Goal: Check status: Check status

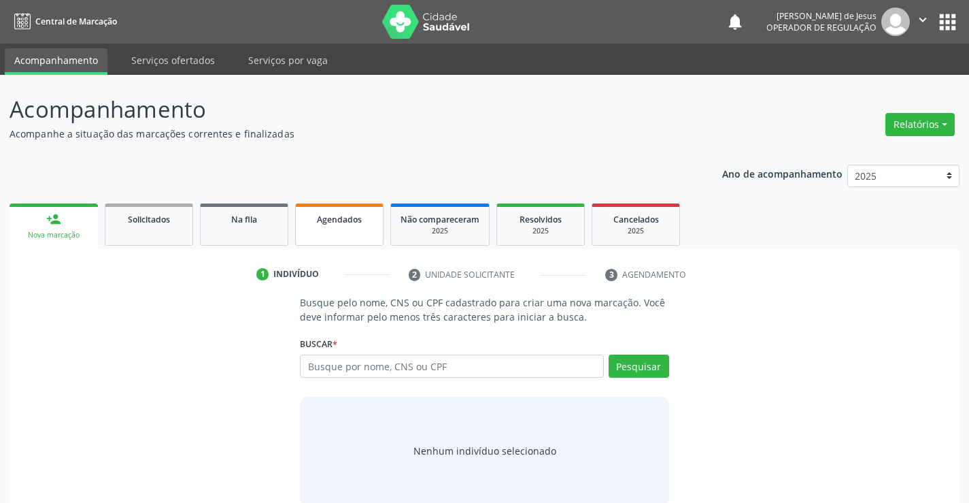
click at [361, 230] on link "Agendados" at bounding box center [339, 224] width 88 height 42
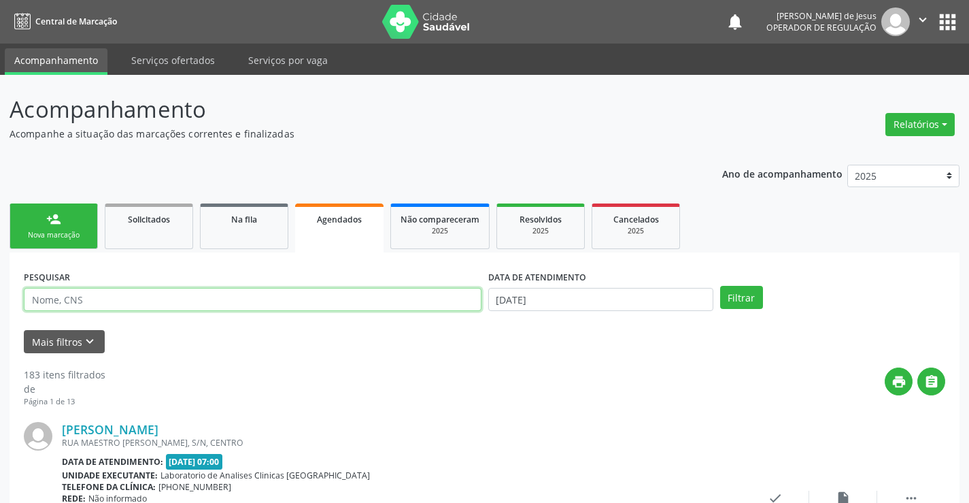
click at [318, 300] on input "text" at bounding box center [253, 299] width 458 height 23
type input "700702919999174"
click at [720, 286] on button "Filtrar" at bounding box center [741, 297] width 43 height 23
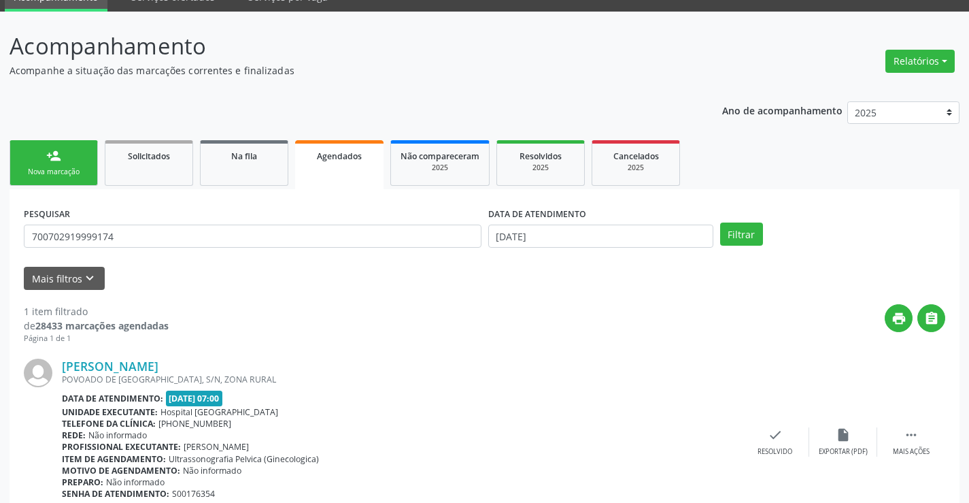
scroll to position [124, 0]
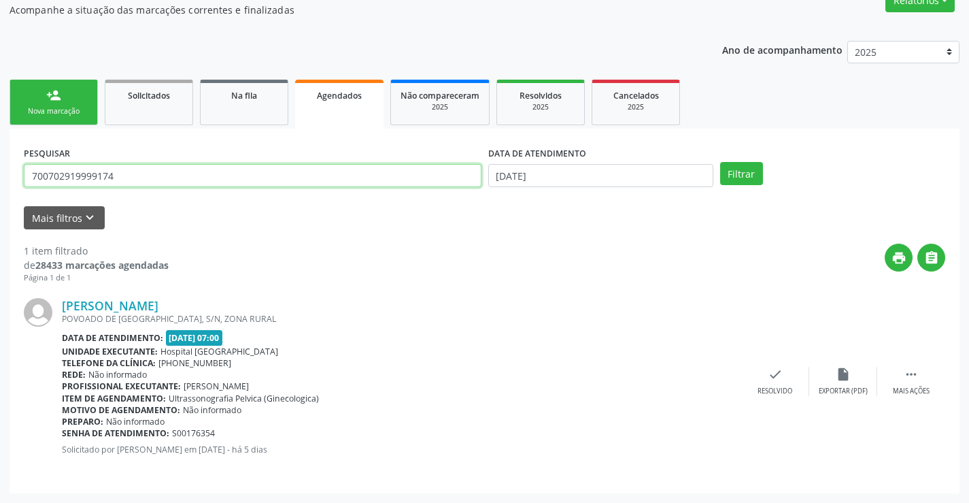
click at [375, 175] on input "700702919999174" at bounding box center [253, 175] width 458 height 23
click at [374, 176] on input "text" at bounding box center [253, 175] width 458 height 23
type input "700007991574304"
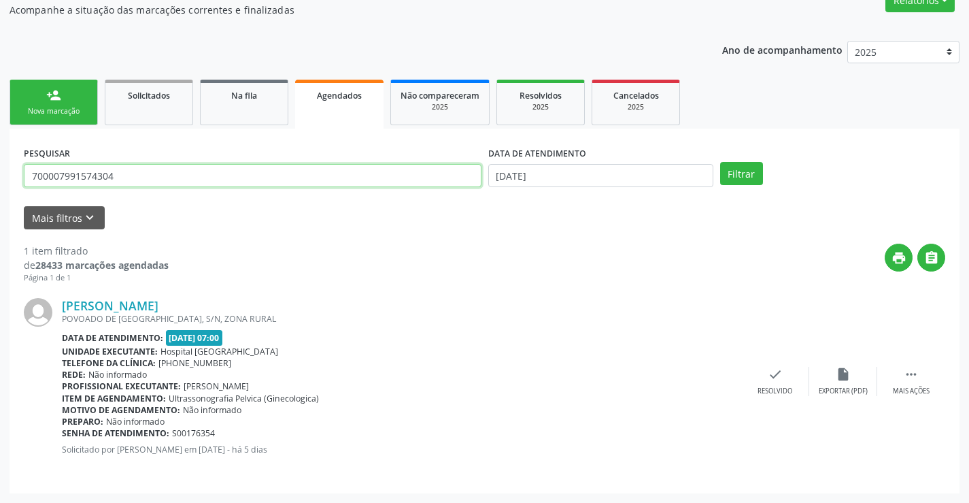
click at [720, 162] on button "Filtrar" at bounding box center [741, 173] width 43 height 23
click at [467, 176] on input "700007991574304" at bounding box center [253, 175] width 458 height 23
click at [467, 176] on input "text" at bounding box center [253, 175] width 458 height 23
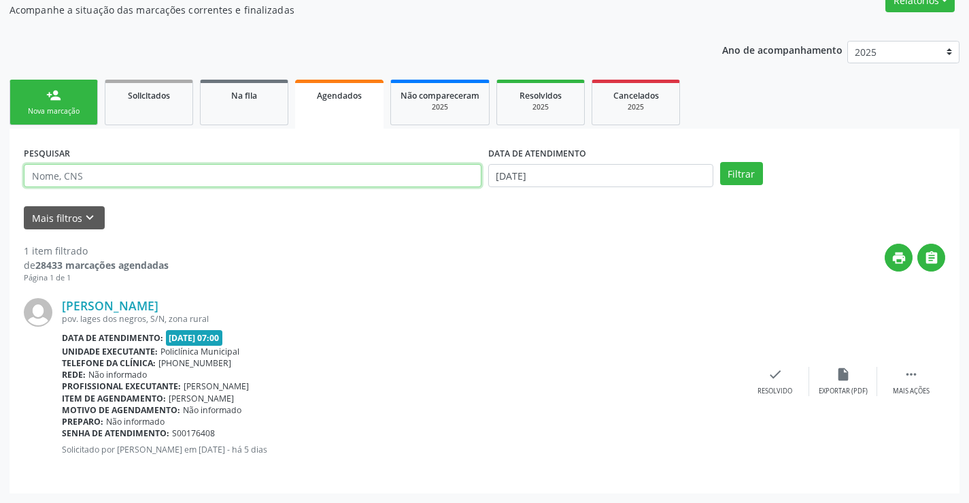
click at [467, 176] on input "text" at bounding box center [253, 175] width 458 height 23
type input "700205937978229"
click at [720, 162] on button "Filtrar" at bounding box center [741, 173] width 43 height 23
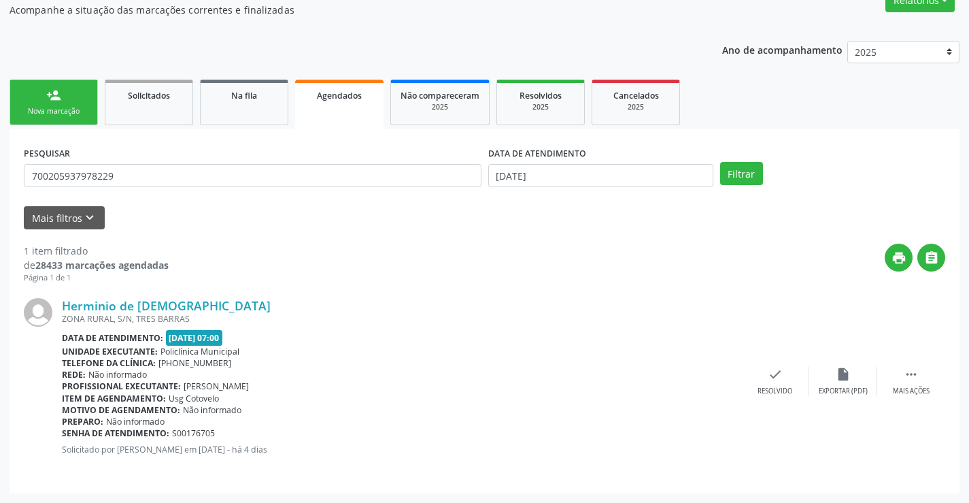
click at [218, 417] on div "Preparo: Não informado" at bounding box center [402, 422] width 680 height 12
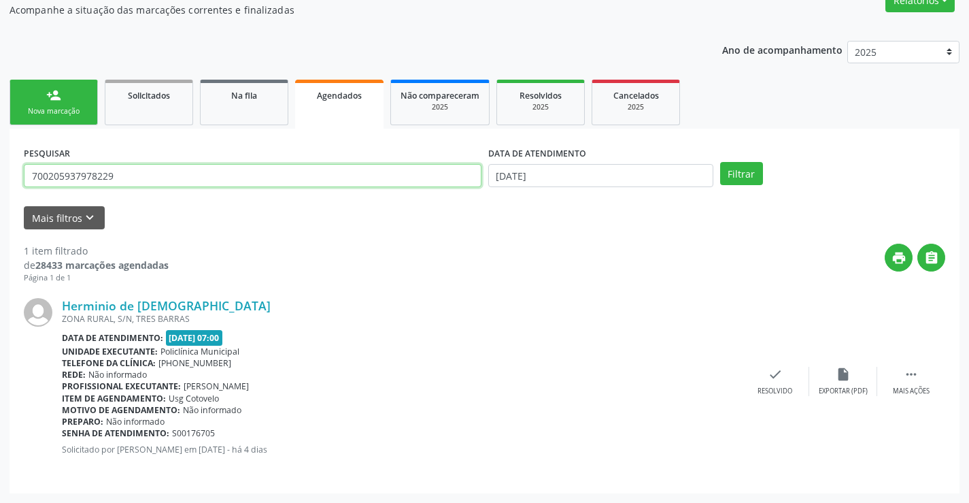
click at [199, 169] on input "700205937978229" at bounding box center [253, 175] width 458 height 23
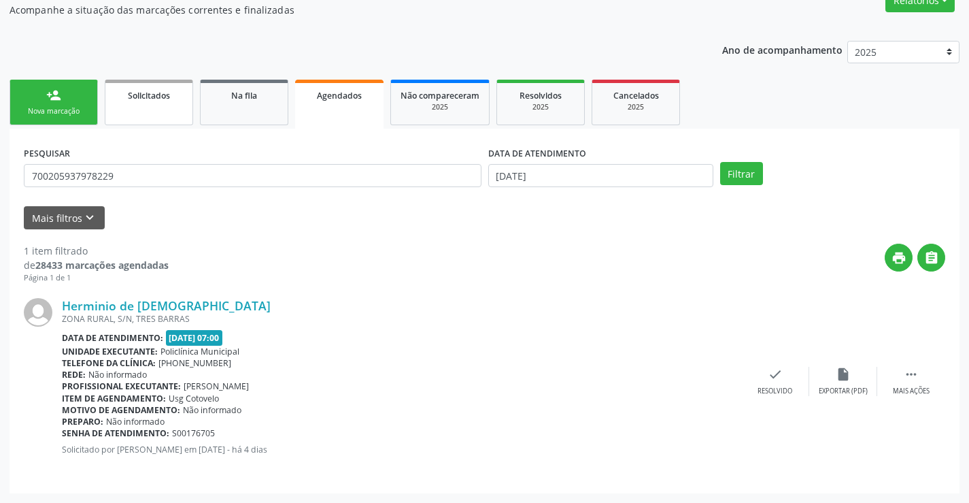
click at [171, 112] on link "Solicitados" at bounding box center [149, 103] width 88 height 46
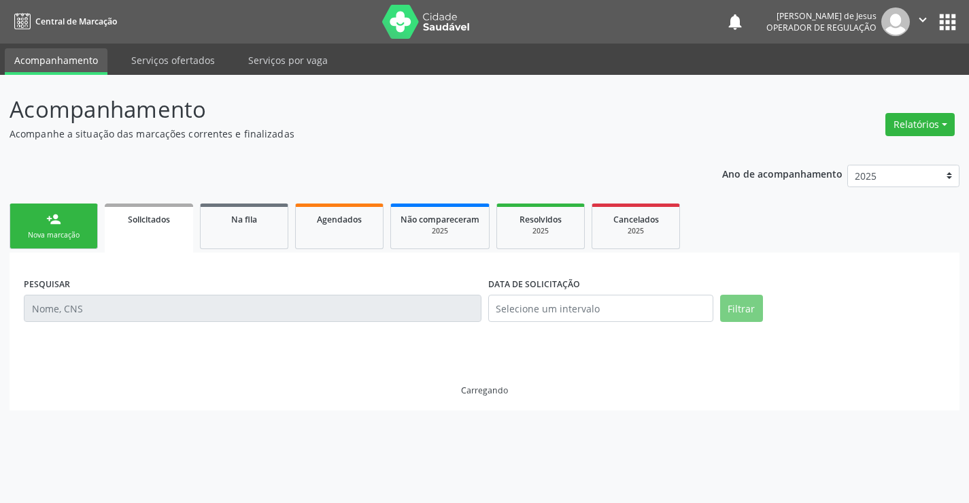
scroll to position [0, 0]
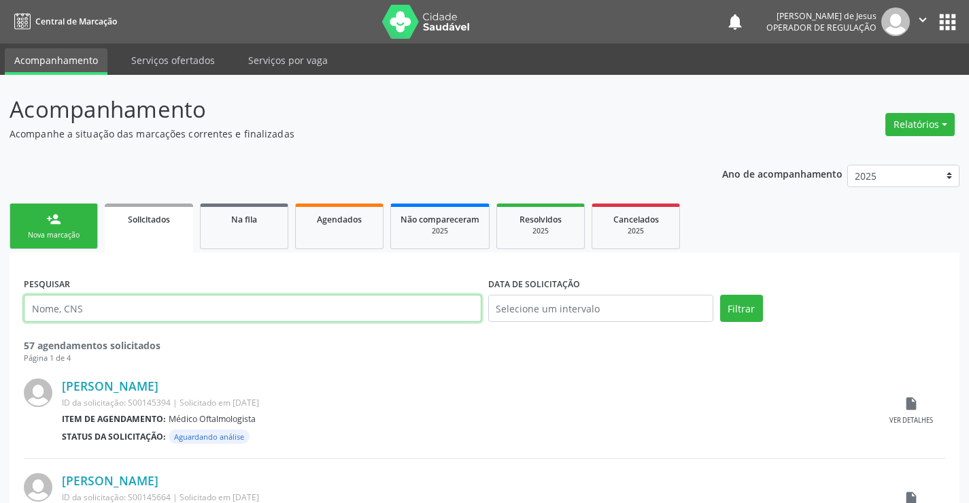
click at [205, 300] on input "text" at bounding box center [253, 308] width 458 height 27
type input "herminua de [PERSON_NAME]"
click at [720, 295] on button "Filtrar" at bounding box center [741, 308] width 43 height 27
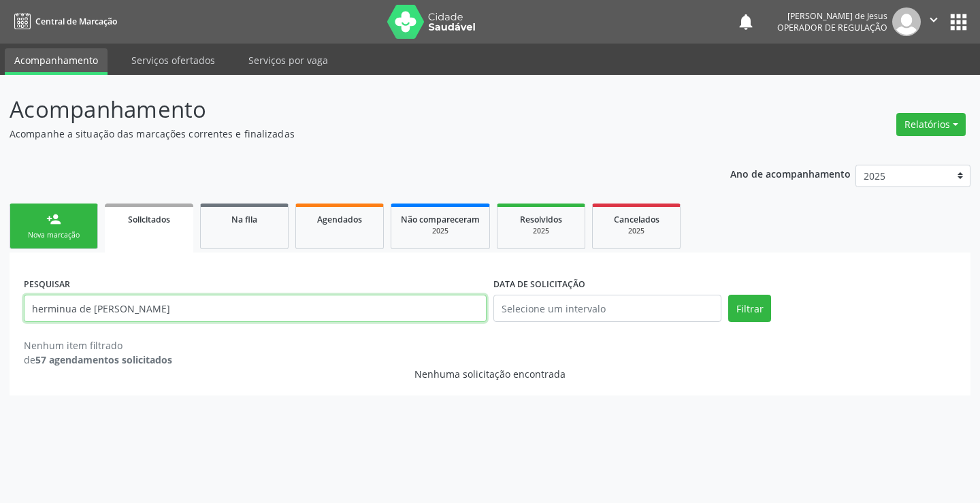
click at [210, 306] on input "herminua de [PERSON_NAME]" at bounding box center [255, 308] width 463 height 27
click at [728, 295] on button "Filtrar" at bounding box center [749, 308] width 43 height 27
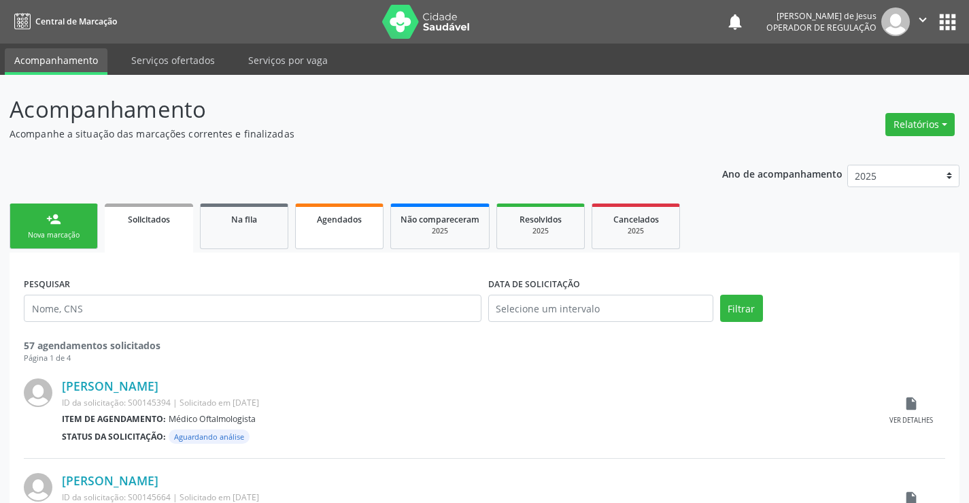
click at [303, 231] on link "Agendados" at bounding box center [339, 226] width 88 height 46
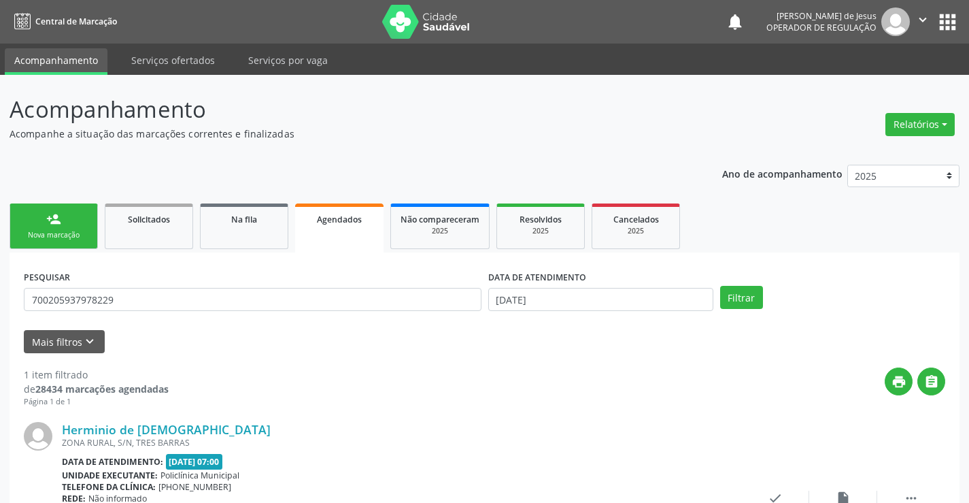
click at [303, 231] on link "Agendados" at bounding box center [339, 227] width 88 height 49
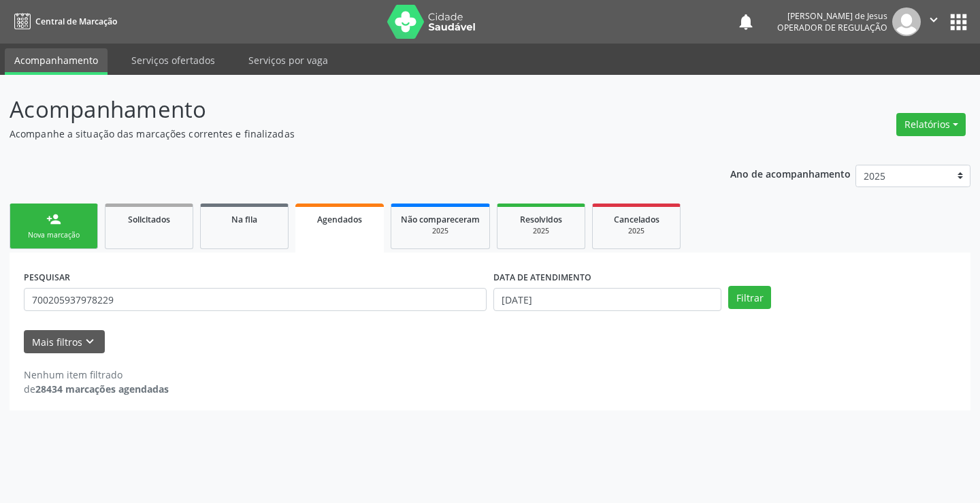
click at [303, 231] on link "Agendados" at bounding box center [339, 227] width 88 height 49
click at [303, 291] on input "700205937978229" at bounding box center [255, 299] width 463 height 23
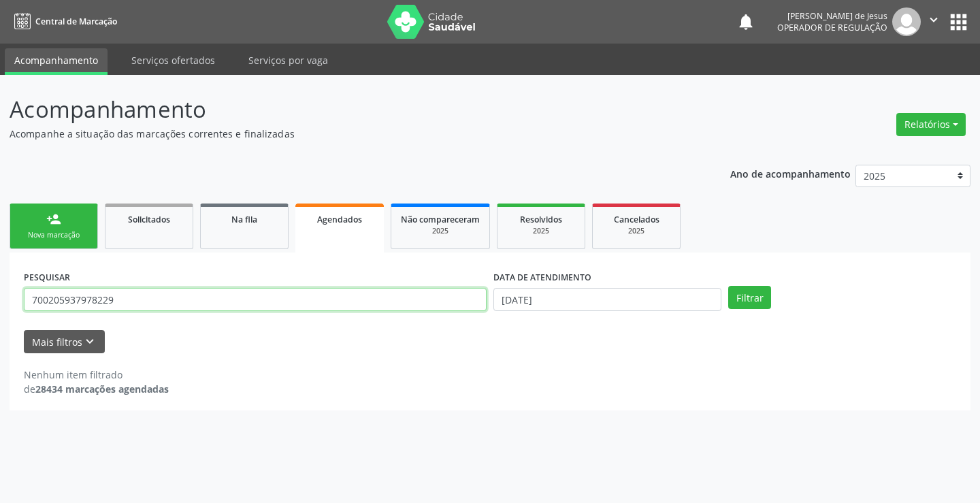
click at [303, 291] on input "700205937978229" at bounding box center [255, 299] width 463 height 23
type input "700103858060090"
click at [728, 286] on button "Filtrar" at bounding box center [749, 297] width 43 height 23
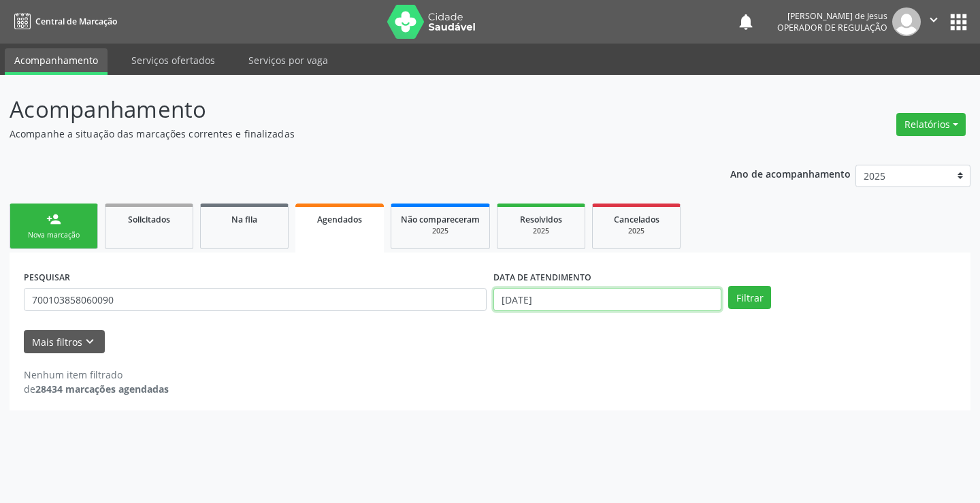
click at [527, 303] on input "[DATE]" at bounding box center [607, 299] width 228 height 23
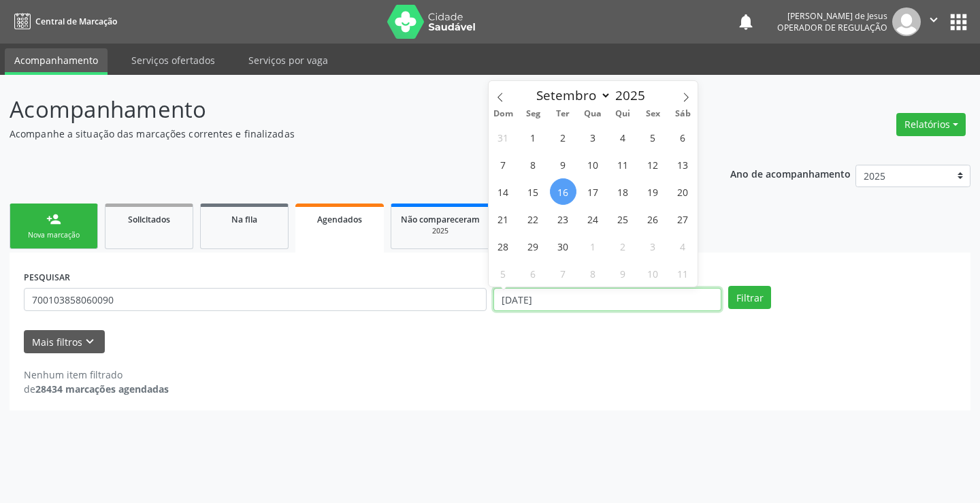
click at [527, 303] on input "[DATE]" at bounding box center [607, 299] width 228 height 23
click at [728, 286] on button "Filtrar" at bounding box center [749, 297] width 43 height 23
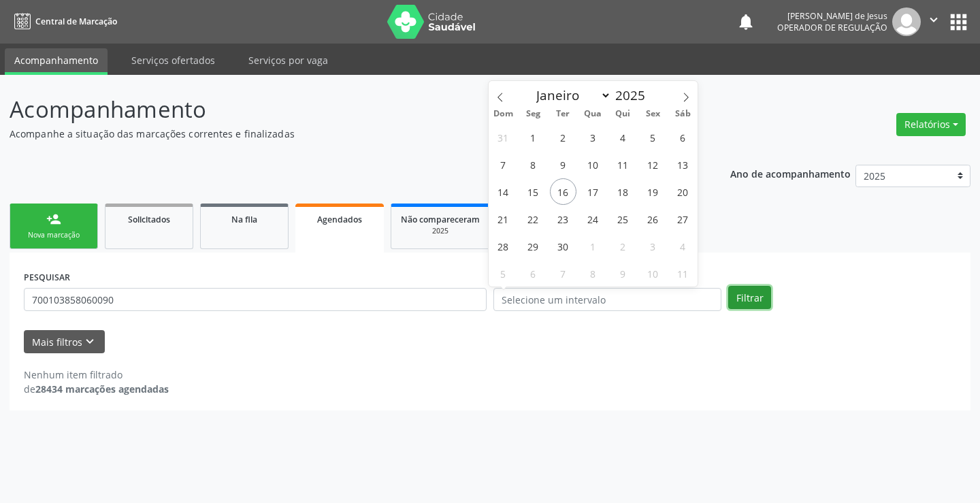
click at [742, 300] on button "Filtrar" at bounding box center [749, 297] width 43 height 23
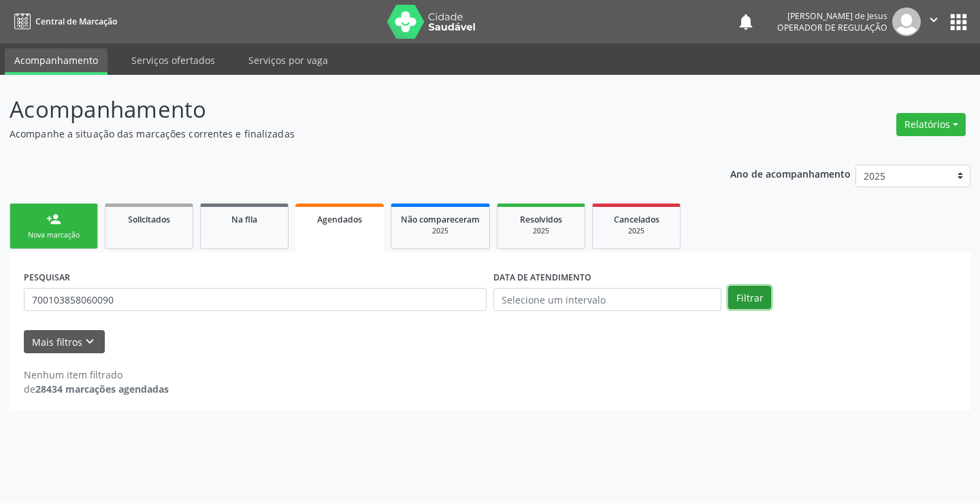
click at [742, 300] on button "Filtrar" at bounding box center [749, 297] width 43 height 23
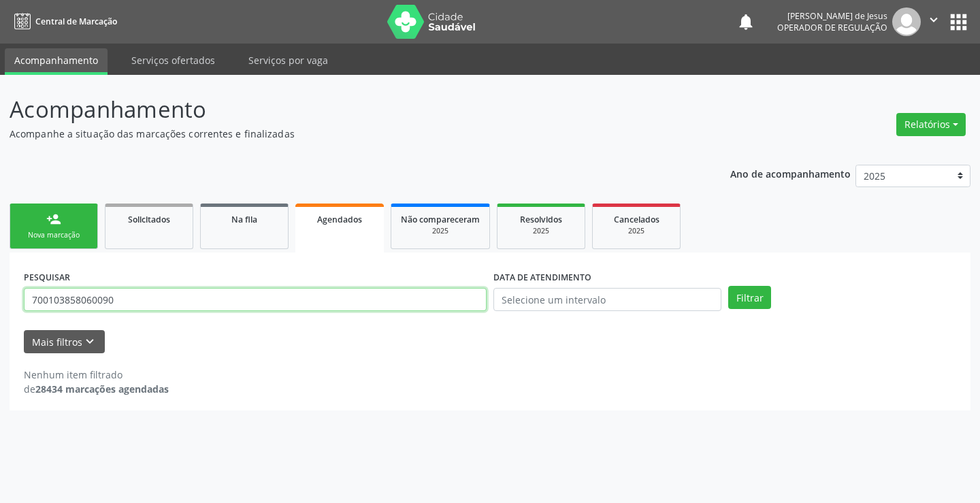
click at [395, 301] on input "700103858060090" at bounding box center [255, 299] width 463 height 23
click at [394, 300] on input "text" at bounding box center [255, 299] width 463 height 23
type input "700103858060090"
click at [728, 286] on button "Filtrar" at bounding box center [749, 297] width 43 height 23
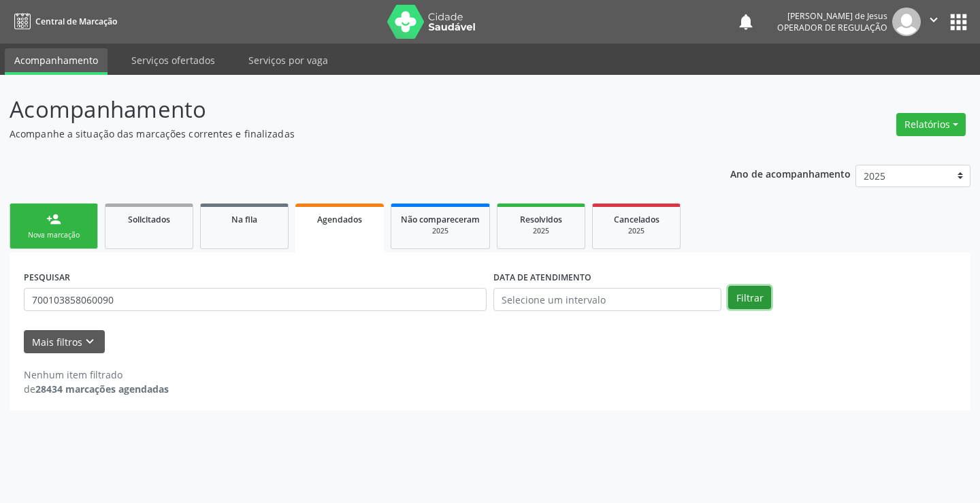
click at [758, 295] on button "Filtrar" at bounding box center [749, 297] width 43 height 23
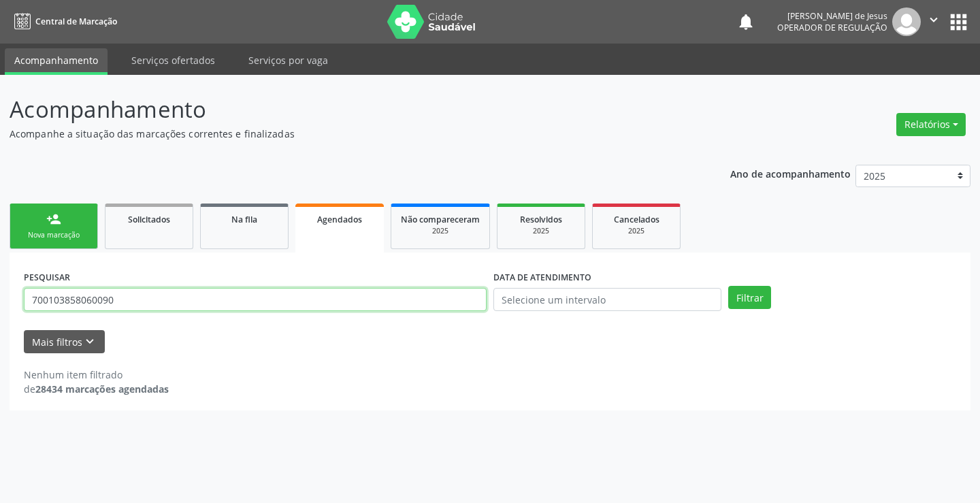
click at [369, 300] on input "700103858060090" at bounding box center [255, 299] width 463 height 23
click at [369, 301] on input "700103858060090" at bounding box center [255, 299] width 463 height 23
click at [370, 296] on input "text" at bounding box center [255, 299] width 463 height 23
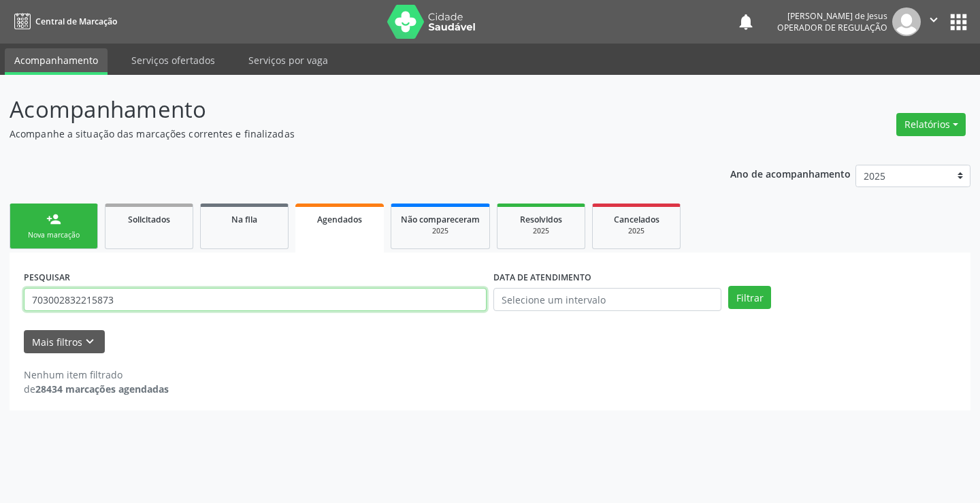
type input "703002832215873"
click at [728, 286] on button "Filtrar" at bounding box center [749, 297] width 43 height 23
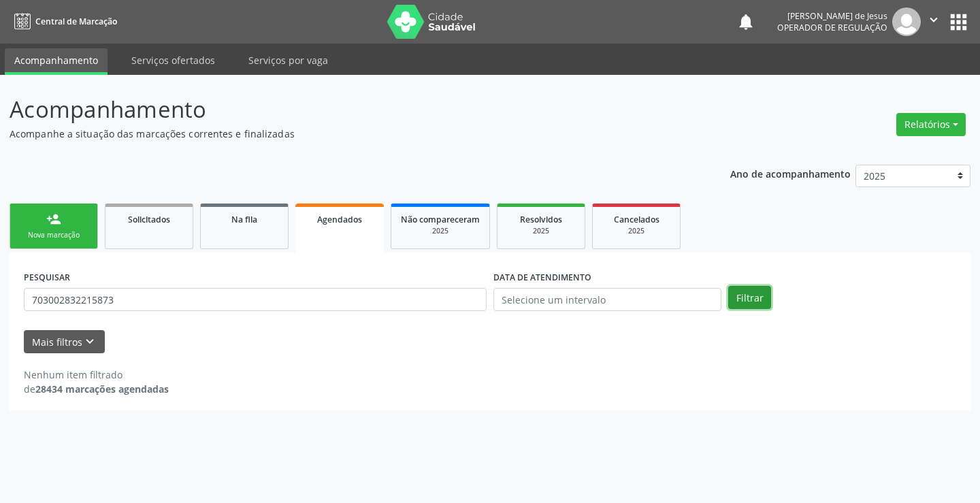
click at [737, 300] on button "Filtrar" at bounding box center [749, 297] width 43 height 23
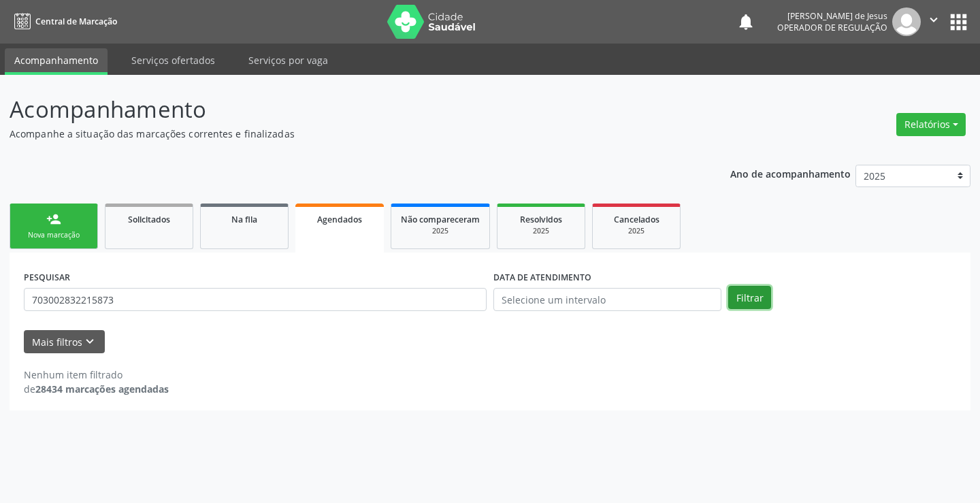
click at [744, 299] on button "Filtrar" at bounding box center [749, 297] width 43 height 23
click at [327, 225] on div "Agendados" at bounding box center [339, 219] width 69 height 14
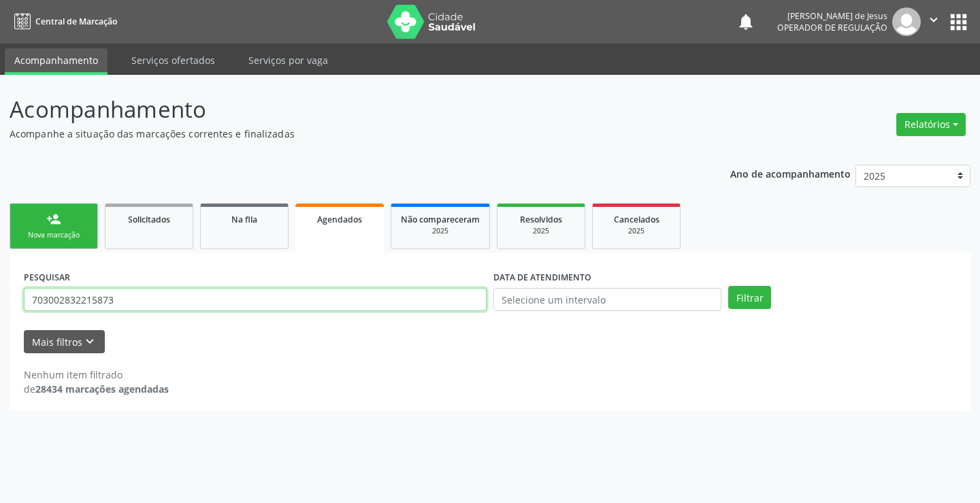
click at [301, 302] on input "703002832215873" at bounding box center [255, 299] width 463 height 23
click at [728, 286] on button "Filtrar" at bounding box center [749, 297] width 43 height 23
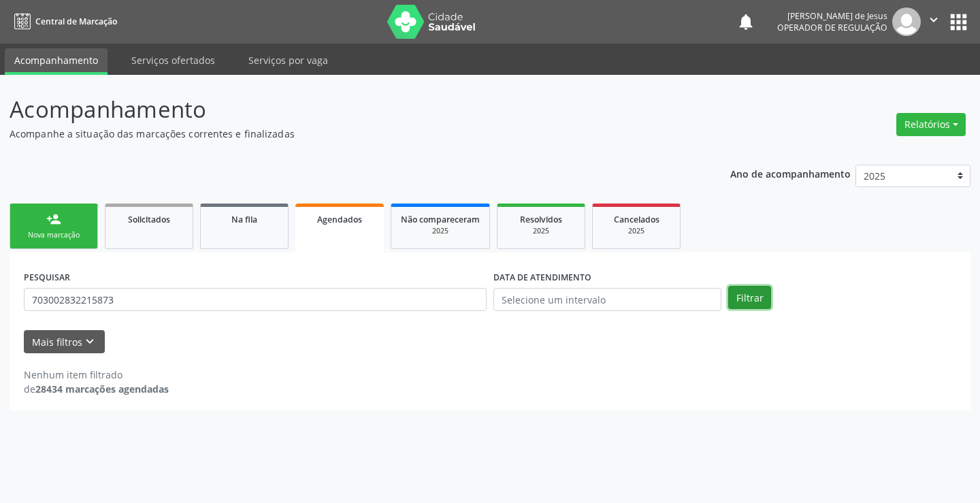
click at [756, 291] on button "Filtrar" at bounding box center [749, 297] width 43 height 23
click at [571, 290] on input "text" at bounding box center [607, 299] width 228 height 23
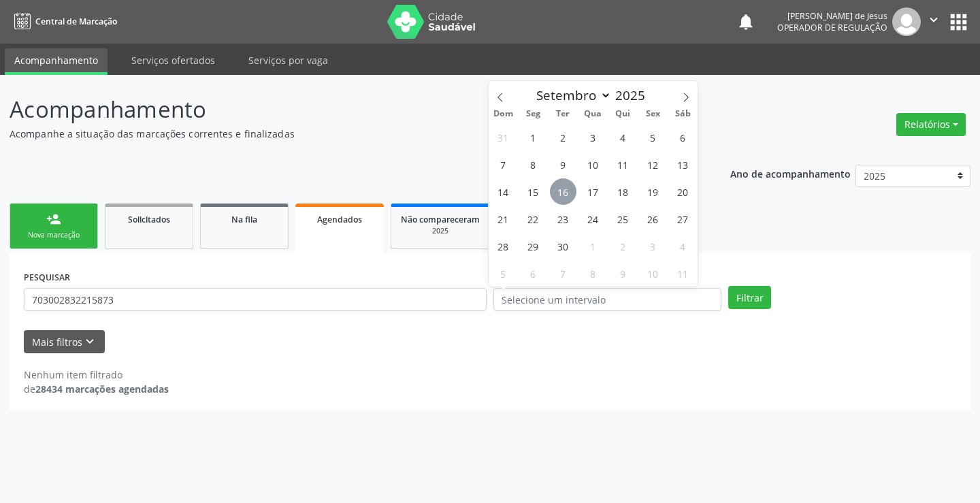
click at [562, 188] on span "16" at bounding box center [563, 191] width 27 height 27
type input "[DATE]"
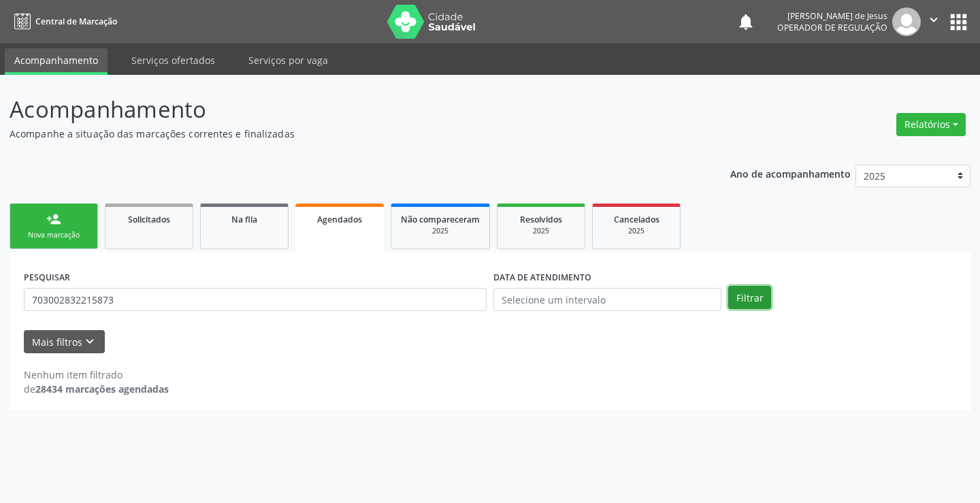
click at [737, 296] on button "Filtrar" at bounding box center [749, 297] width 43 height 23
click at [747, 299] on button "Filtrar" at bounding box center [749, 297] width 43 height 23
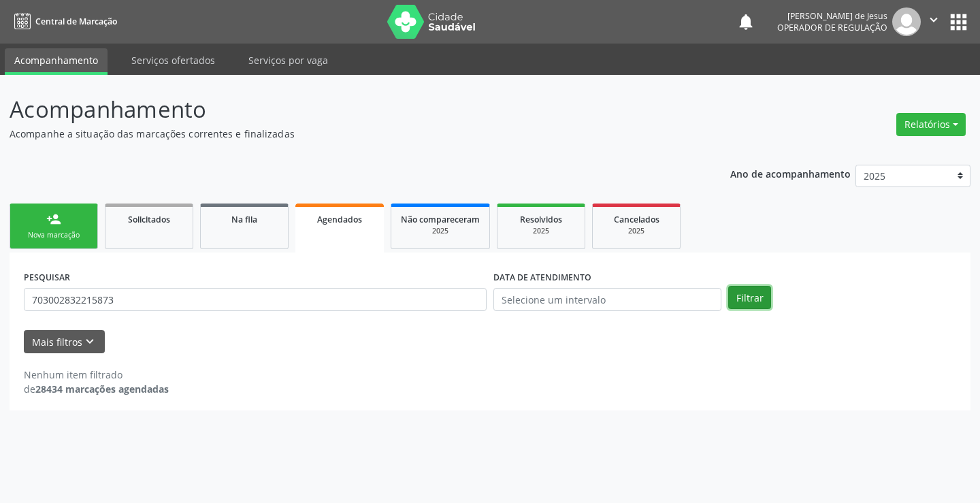
click at [735, 293] on button "Filtrar" at bounding box center [749, 297] width 43 height 23
click at [347, 231] on link "Agendados" at bounding box center [339, 227] width 88 height 49
click at [739, 291] on button "Filtrar" at bounding box center [749, 297] width 43 height 23
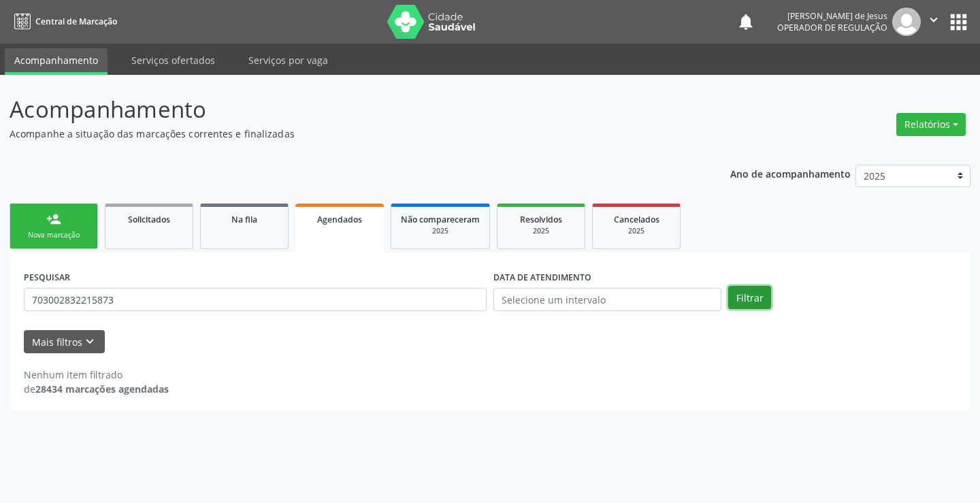
click at [739, 291] on button "Filtrar" at bounding box center [749, 297] width 43 height 23
click at [761, 301] on button "Filtrar" at bounding box center [749, 297] width 43 height 23
click at [762, 301] on button "Filtrar" at bounding box center [749, 297] width 43 height 23
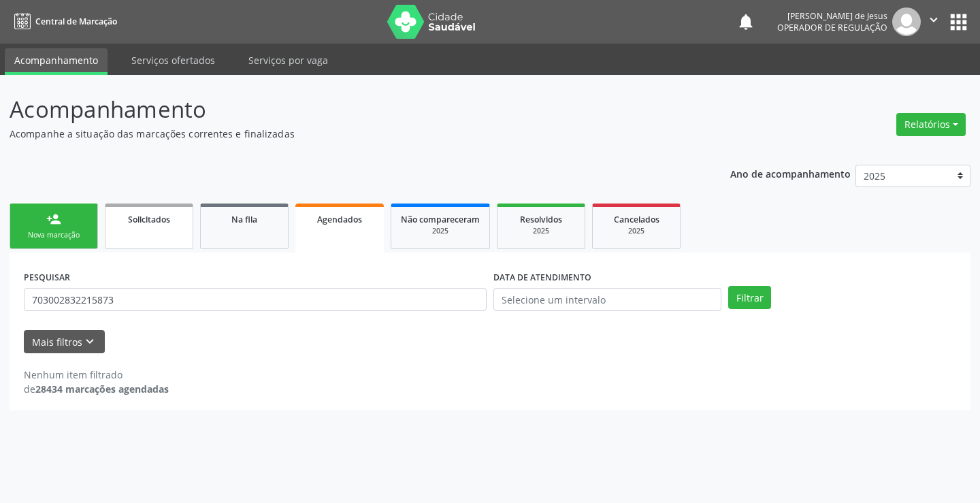
click at [171, 222] on div "Solicitados" at bounding box center [149, 219] width 68 height 14
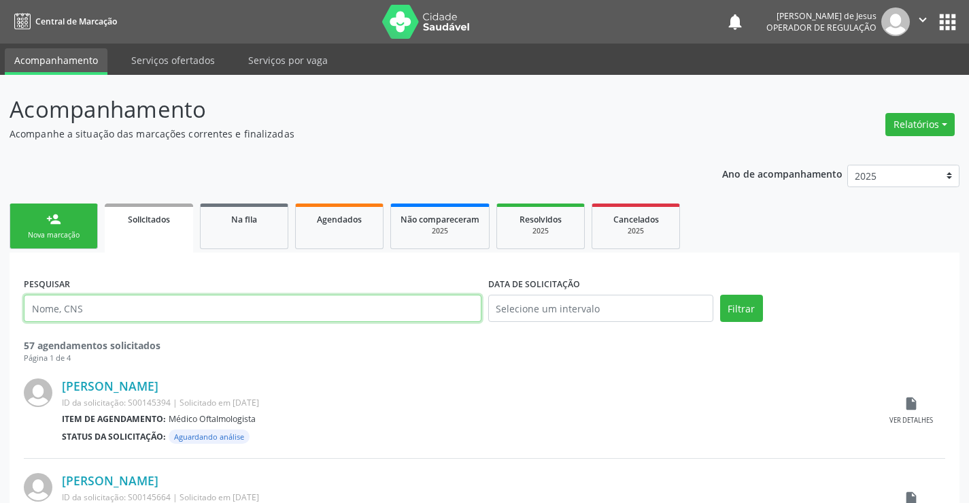
click at [224, 297] on input "text" at bounding box center [253, 308] width 458 height 27
type input "703002832215873"
click at [720, 295] on button "Filtrar" at bounding box center [741, 308] width 43 height 27
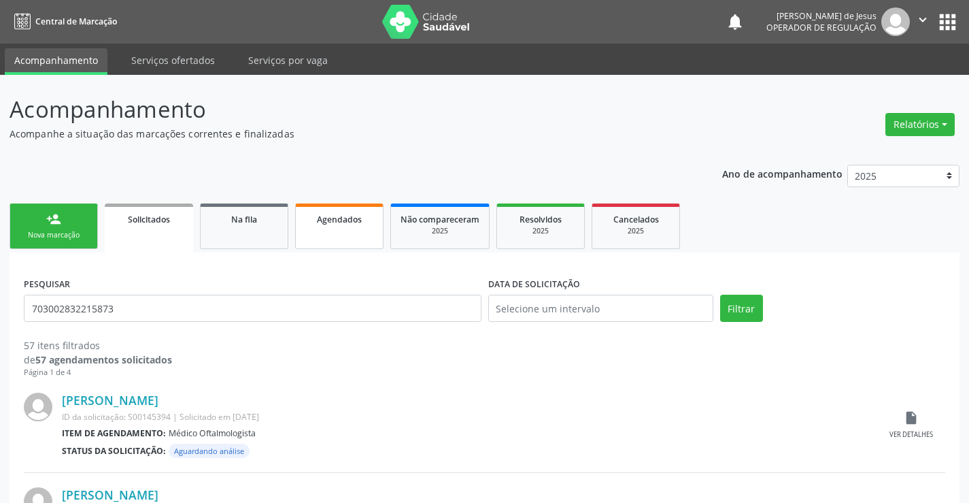
click at [356, 214] on span "Agendados" at bounding box center [339, 220] width 45 height 12
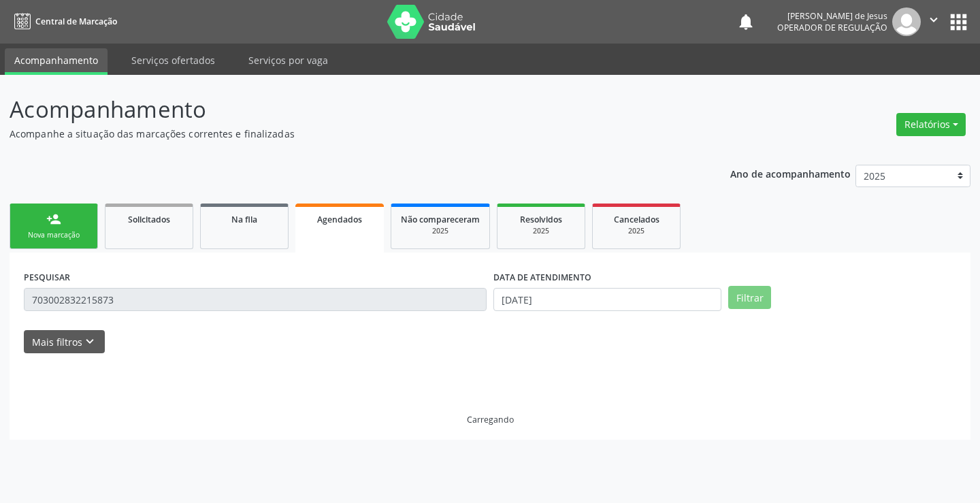
click at [356, 214] on span "Agendados" at bounding box center [339, 220] width 45 height 12
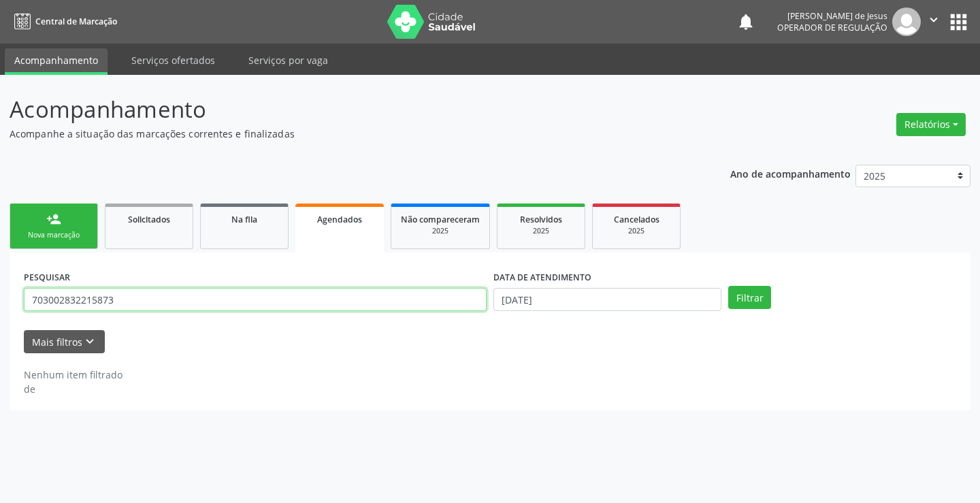
click at [315, 307] on input "703002832215873" at bounding box center [255, 299] width 463 height 23
type input "703002832215873"
click at [728, 286] on button "Filtrar" at bounding box center [749, 297] width 43 height 23
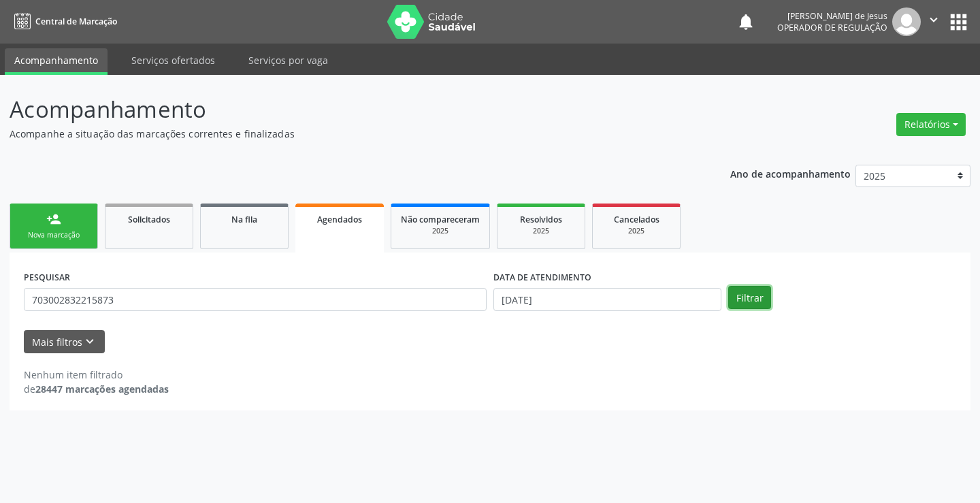
click at [746, 302] on button "Filtrar" at bounding box center [749, 297] width 43 height 23
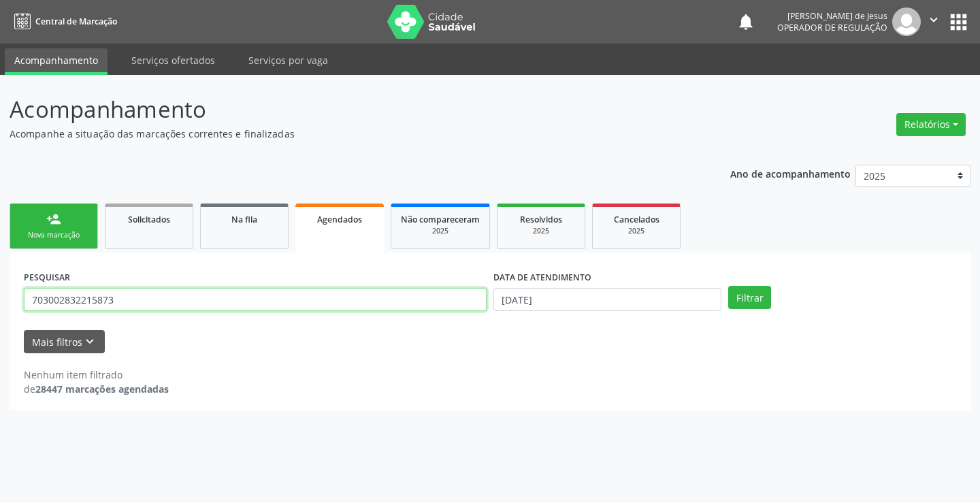
click at [211, 304] on input "703002832215873" at bounding box center [255, 299] width 463 height 23
click at [188, 295] on input "text" at bounding box center [255, 299] width 463 height 23
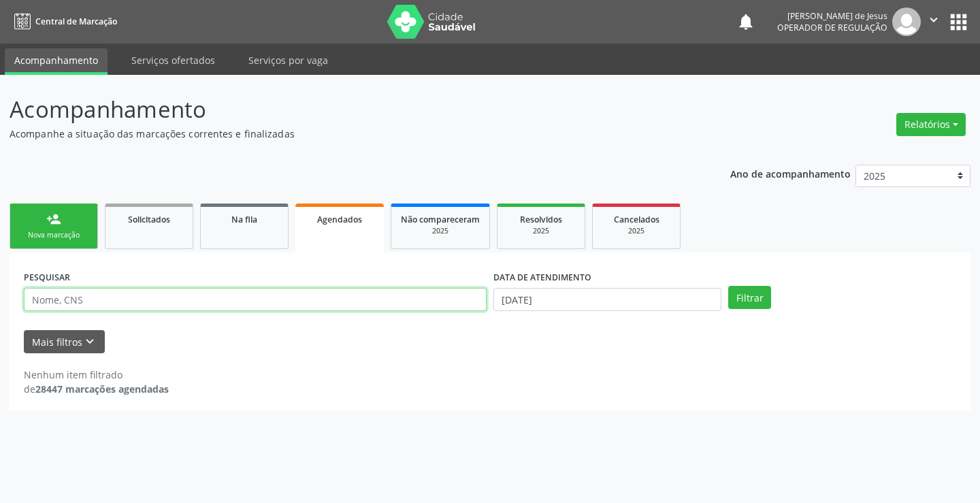
click at [103, 297] on input "text" at bounding box center [255, 299] width 463 height 23
click at [102, 297] on input "text" at bounding box center [255, 299] width 463 height 23
click at [109, 309] on input "text" at bounding box center [255, 299] width 463 height 23
click at [338, 239] on link "Agendados" at bounding box center [339, 227] width 88 height 49
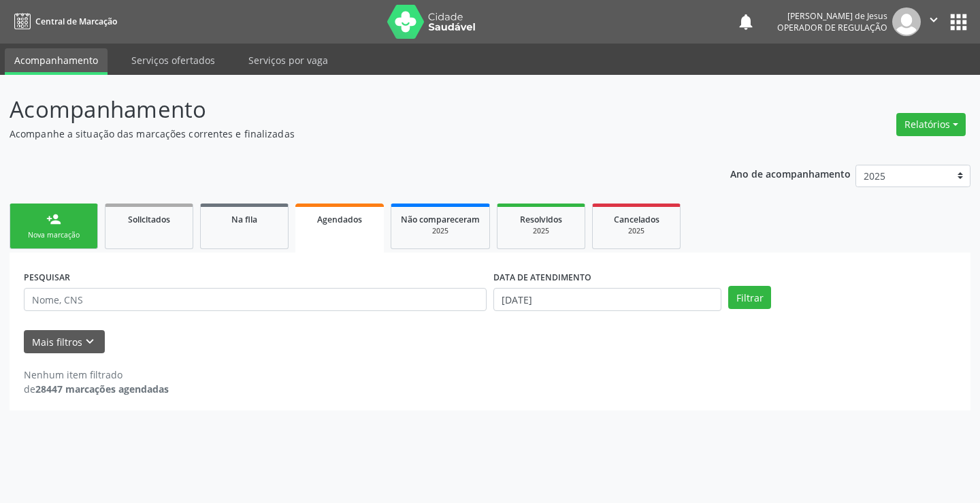
click at [338, 239] on link "Agendados" at bounding box center [339, 227] width 88 height 49
click at [302, 303] on input "text" at bounding box center [255, 299] width 463 height 23
click at [303, 305] on input "text" at bounding box center [255, 299] width 463 height 23
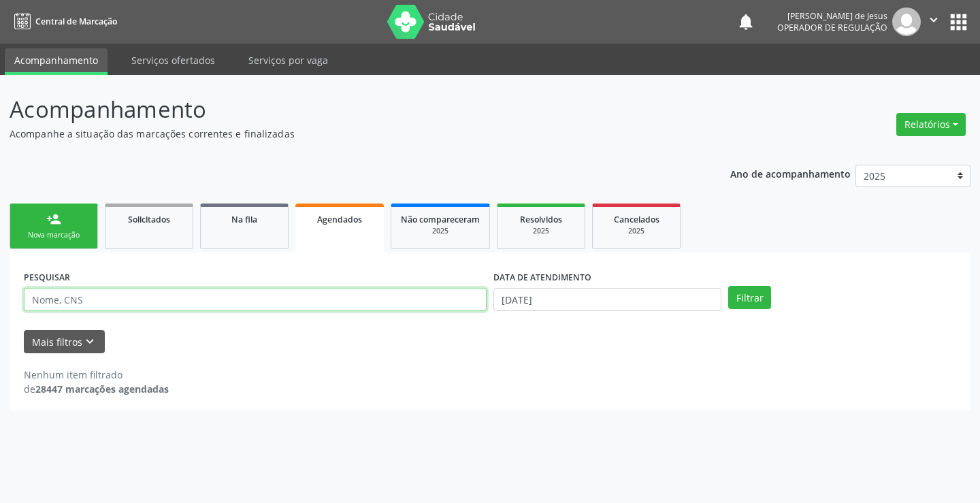
click at [303, 305] on input "text" at bounding box center [255, 299] width 463 height 23
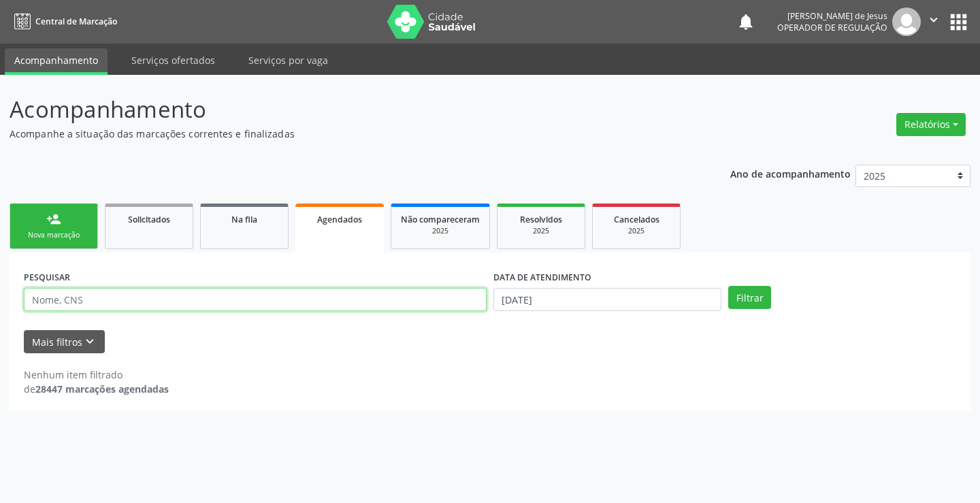
click at [303, 305] on input "text" at bounding box center [255, 299] width 463 height 23
click at [260, 310] on input "text" at bounding box center [255, 299] width 463 height 23
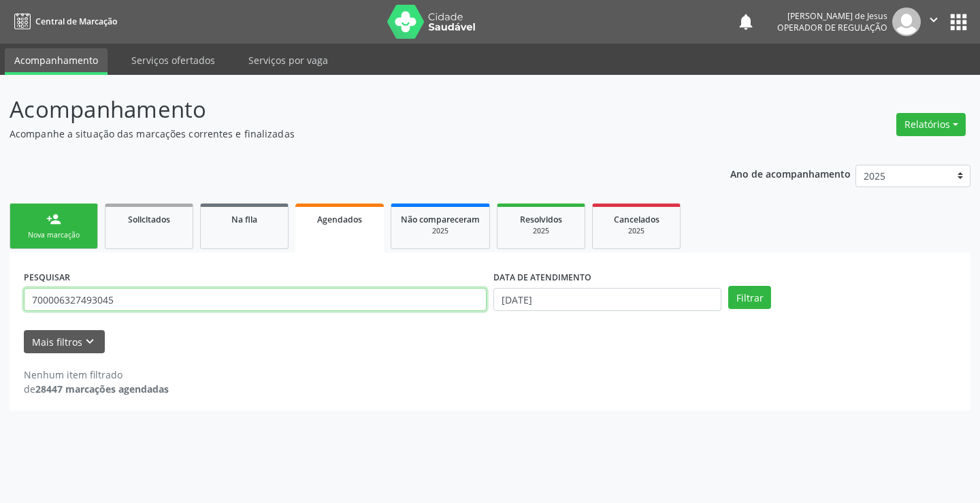
type input "700006327493045"
click at [728, 286] on button "Filtrar" at bounding box center [749, 297] width 43 height 23
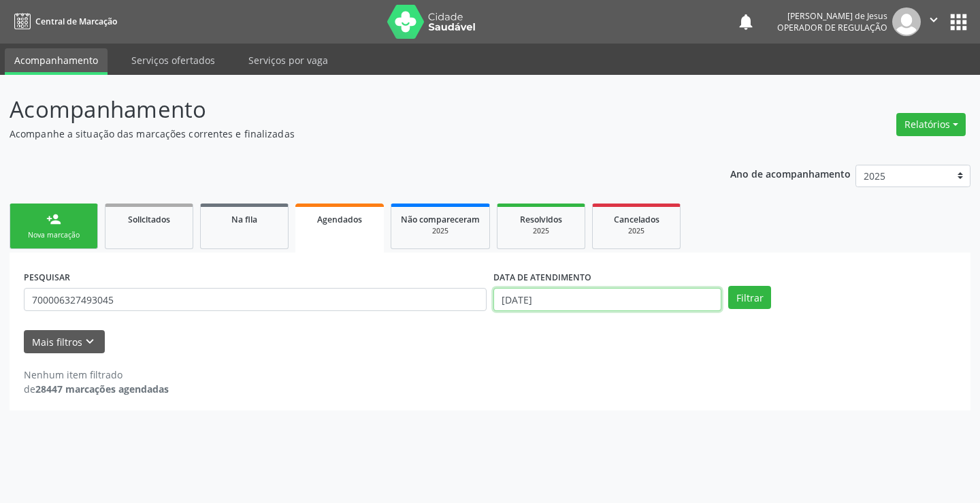
click at [562, 301] on input "[DATE]" at bounding box center [607, 299] width 228 height 23
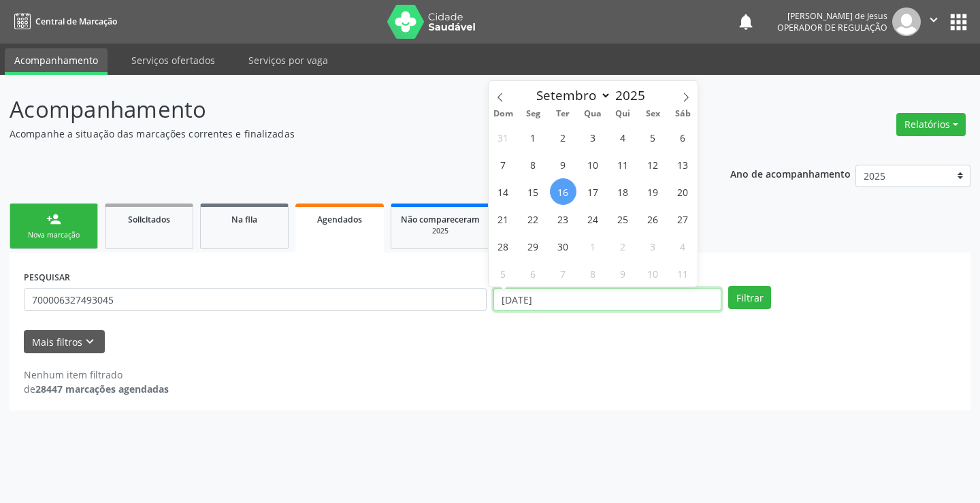
click at [562, 301] on input "[DATE]" at bounding box center [607, 299] width 228 height 23
click at [728, 286] on button "Filtrar" at bounding box center [749, 297] width 43 height 23
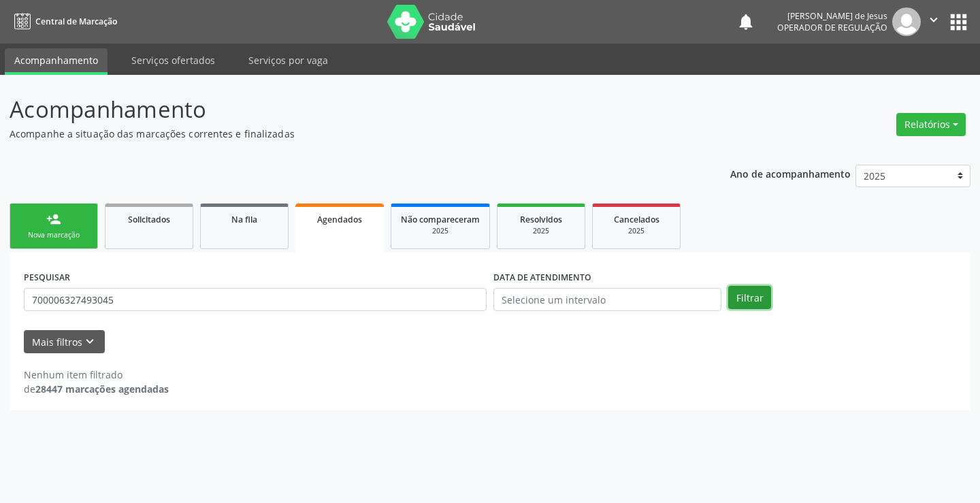
click at [738, 290] on button "Filtrar" at bounding box center [749, 297] width 43 height 23
click at [327, 232] on link "Agendados" at bounding box center [339, 227] width 88 height 49
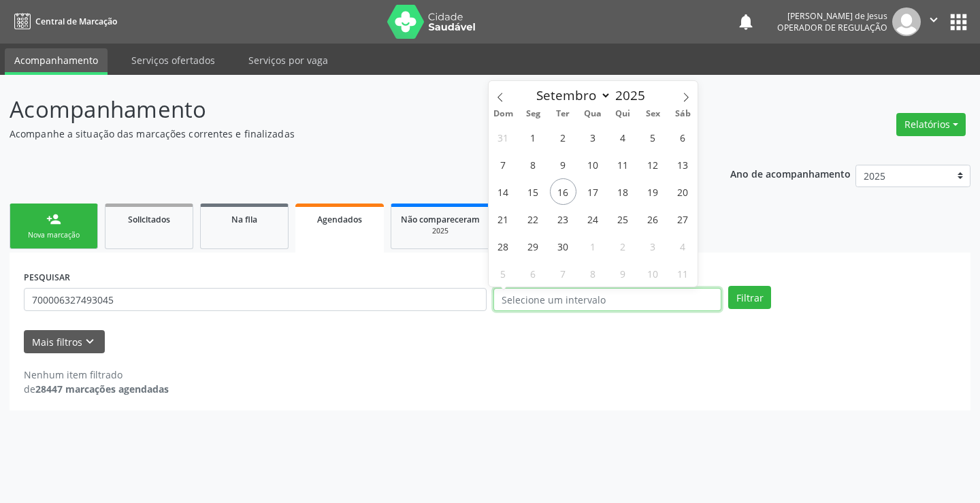
click at [554, 297] on input "text" at bounding box center [607, 299] width 228 height 23
click at [532, 218] on span "22" at bounding box center [533, 218] width 27 height 27
type input "22/09/2025"
click at [532, 218] on span "22" at bounding box center [533, 218] width 27 height 27
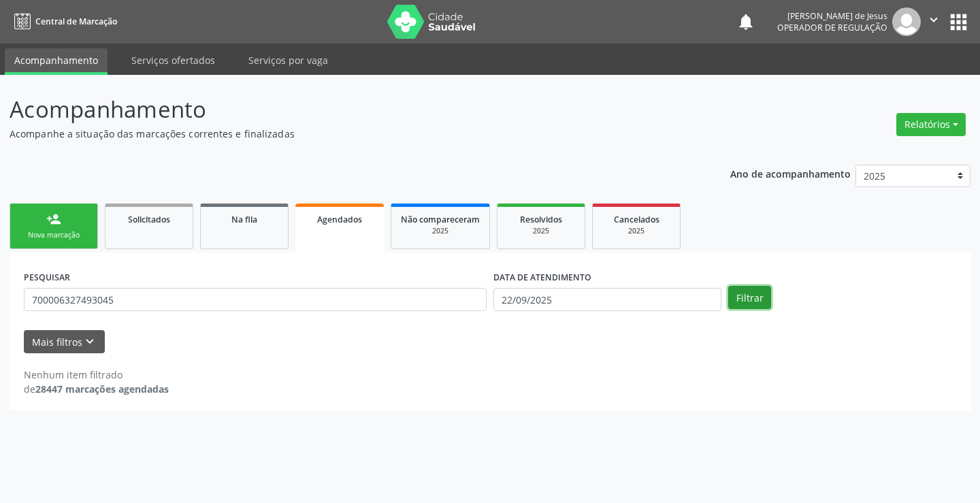
click at [752, 306] on button "Filtrar" at bounding box center [749, 297] width 43 height 23
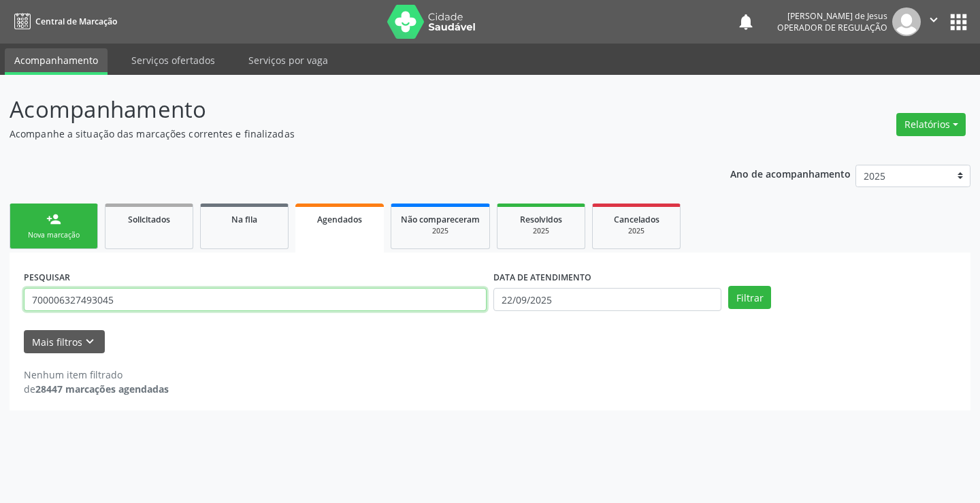
click at [231, 297] on input "700006327493045" at bounding box center [255, 299] width 463 height 23
click at [227, 298] on input "text" at bounding box center [255, 299] width 463 height 23
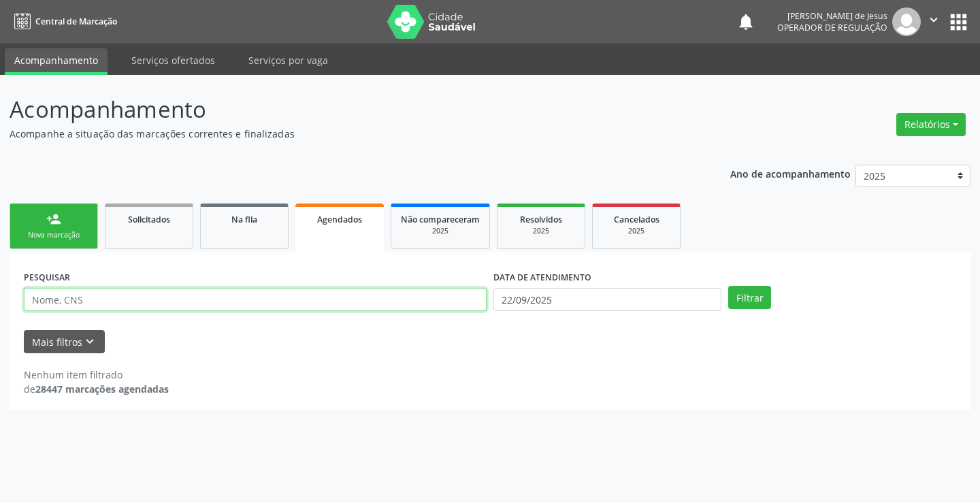
click at [227, 297] on input "text" at bounding box center [255, 299] width 463 height 23
type input "702007349753587"
click at [728, 286] on button "Filtrar" at bounding box center [749, 297] width 43 height 23
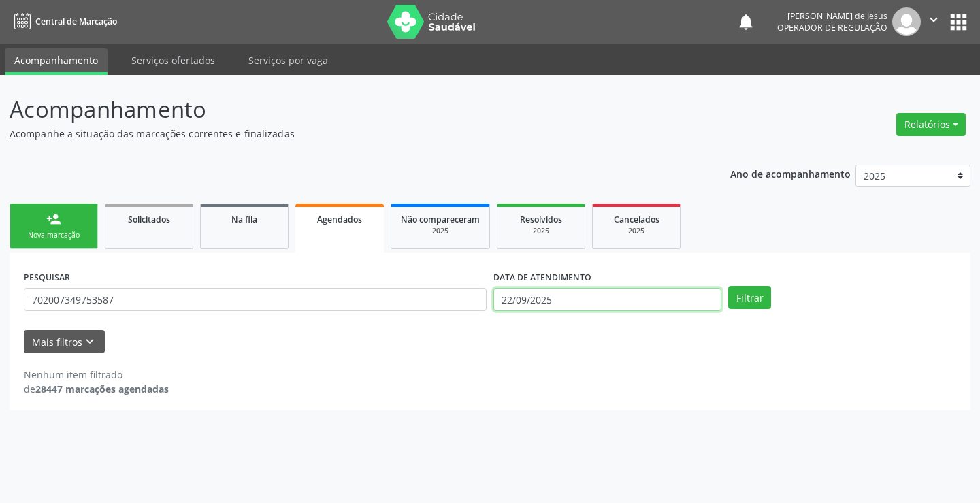
click at [518, 301] on input "22/09/2025" at bounding box center [607, 299] width 228 height 23
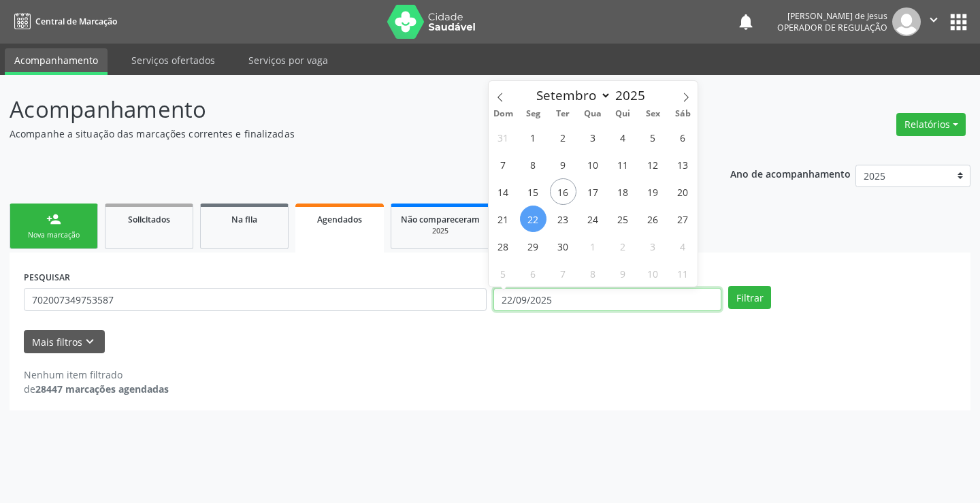
click at [518, 301] on input "22/09/2025" at bounding box center [607, 299] width 228 height 23
click at [728, 286] on button "Filtrar" at bounding box center [749, 297] width 43 height 23
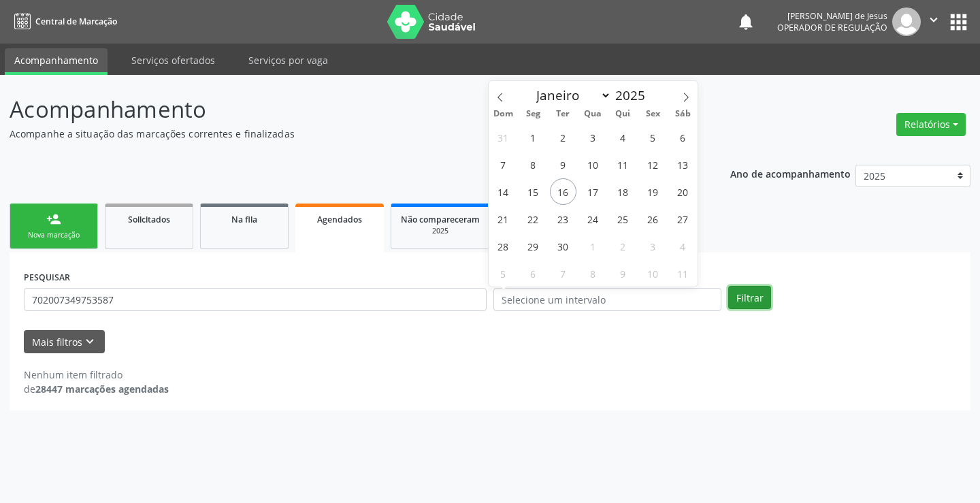
click at [751, 301] on button "Filtrar" at bounding box center [749, 297] width 43 height 23
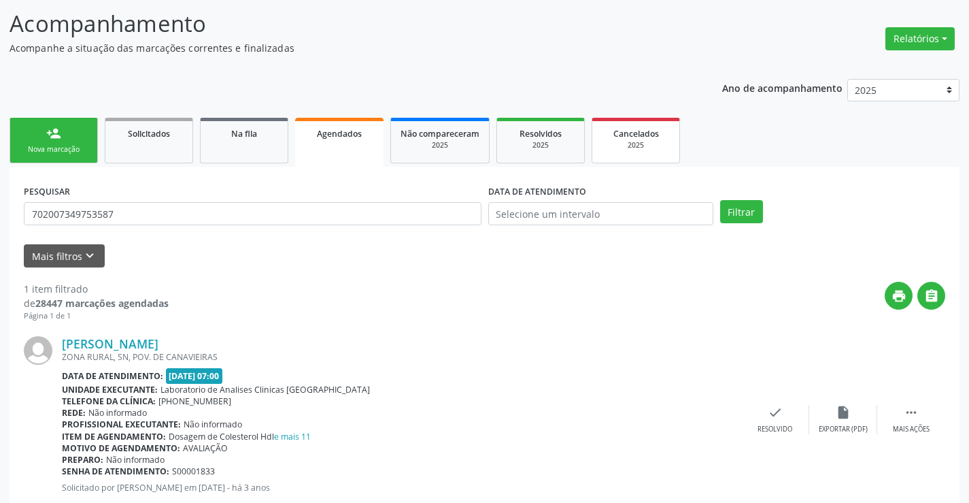
scroll to position [56, 0]
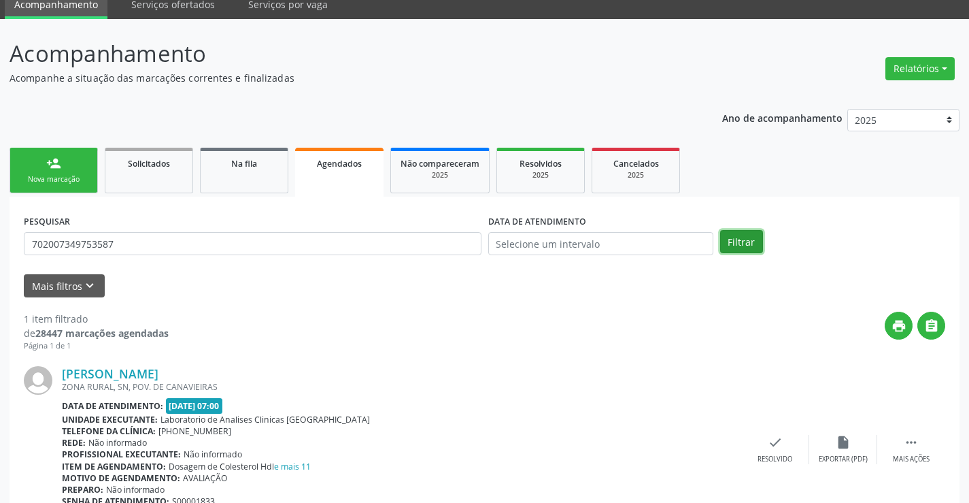
click at [737, 243] on button "Filtrar" at bounding box center [741, 241] width 43 height 23
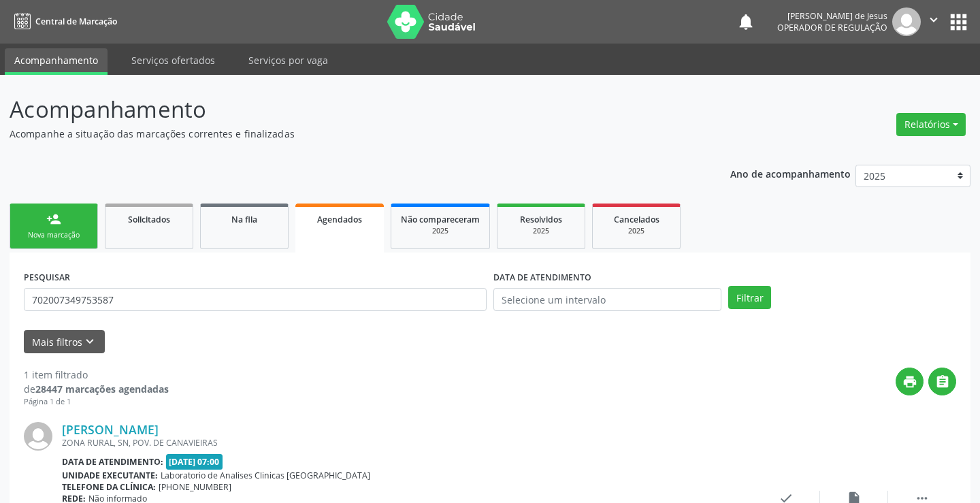
click at [737, 243] on ul "person_add Nova marcação Solicitados Na fila Agendados Não compareceram 2025 Re…" at bounding box center [490, 226] width 961 height 52
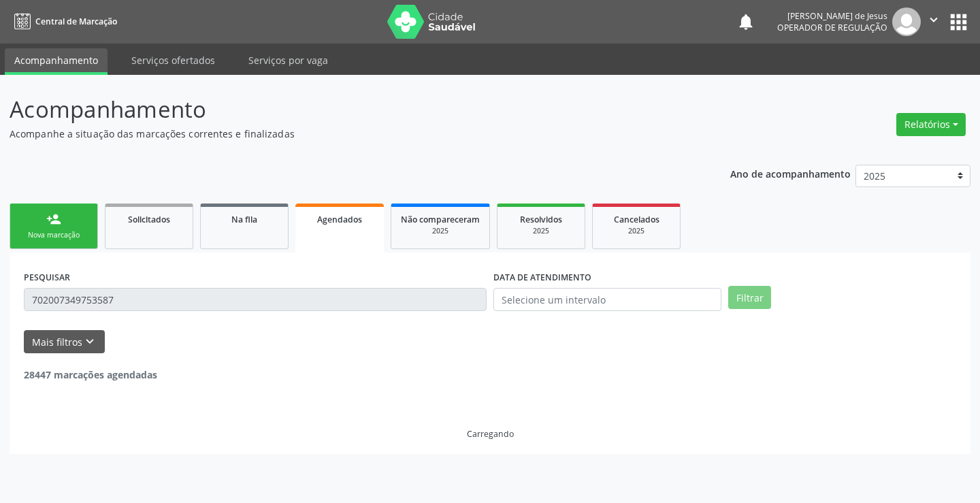
click at [737, 243] on ul "person_add Nova marcação Solicitados Na fila Agendados Não compareceram 2025 Re…" at bounding box center [490, 226] width 961 height 52
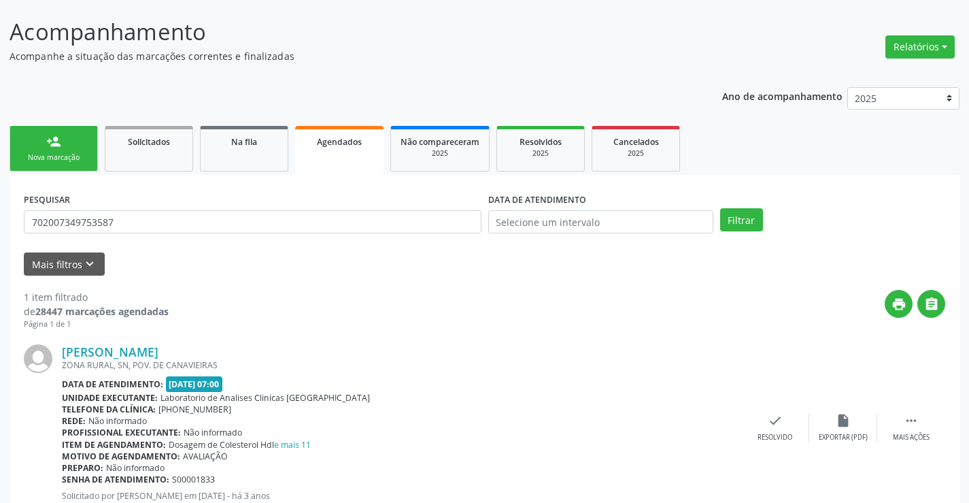
scroll to position [56, 0]
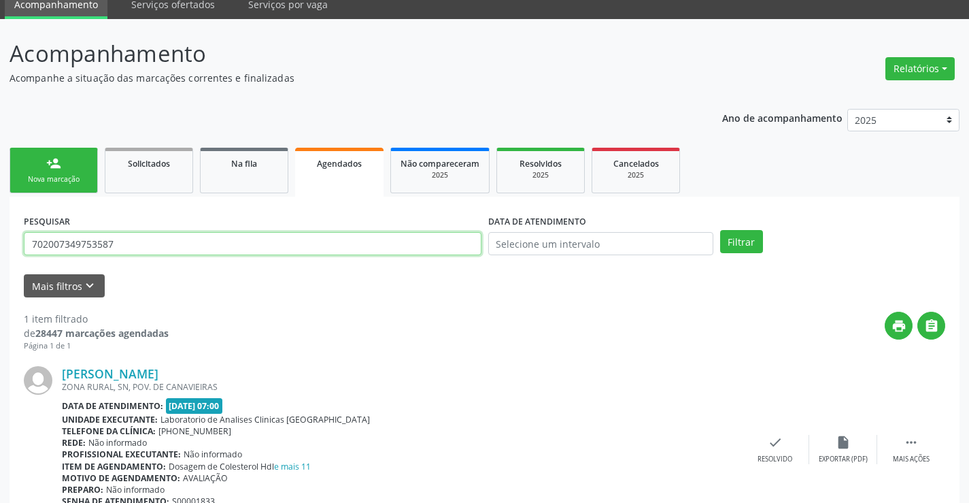
click at [342, 249] on input "702007349753587" at bounding box center [253, 243] width 458 height 23
type input "702007349753587"
click at [720, 230] on button "Filtrar" at bounding box center [741, 241] width 43 height 23
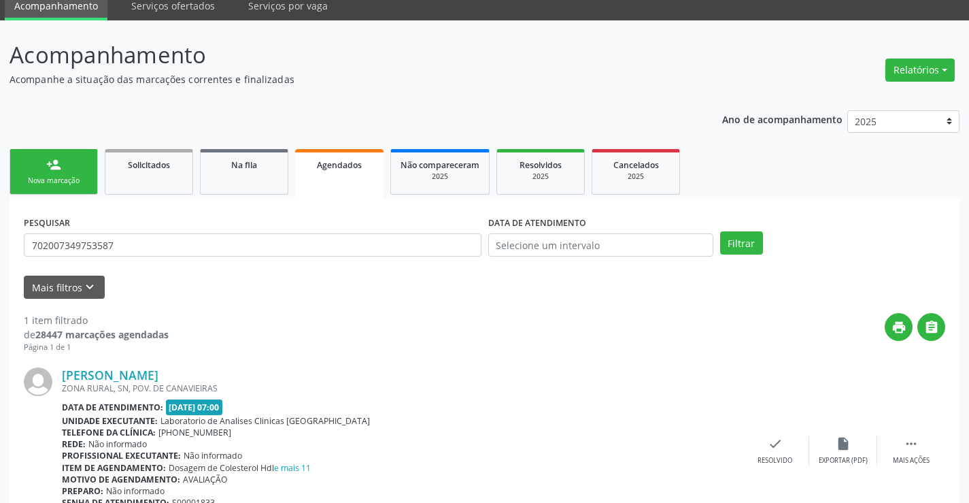
scroll to position [124, 0]
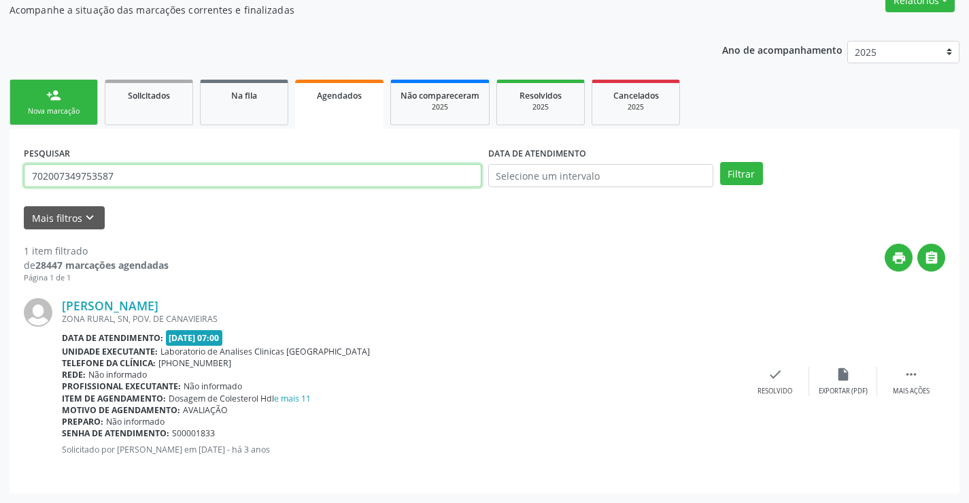
click at [220, 171] on input "702007349753587" at bounding box center [253, 175] width 458 height 23
click at [220, 167] on input "text" at bounding box center [253, 175] width 458 height 23
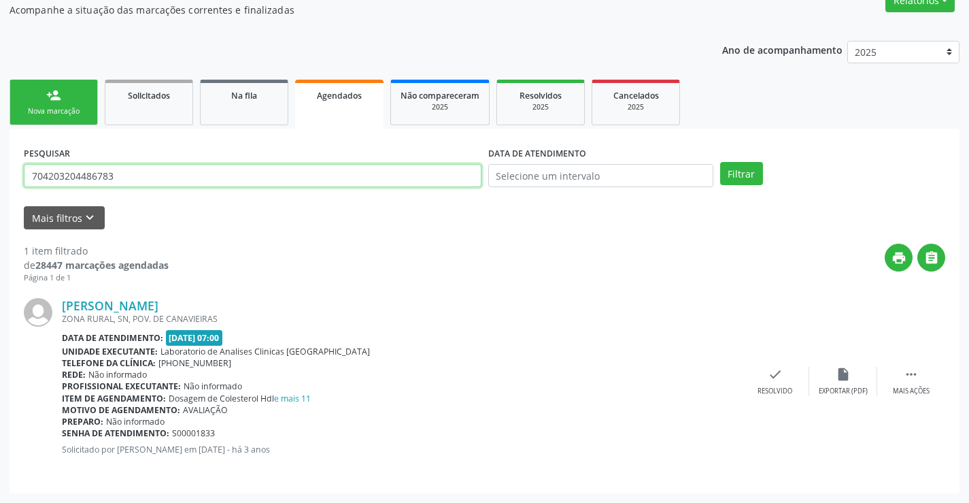
type input "704203204486783"
click at [720, 162] on button "Filtrar" at bounding box center [741, 173] width 43 height 23
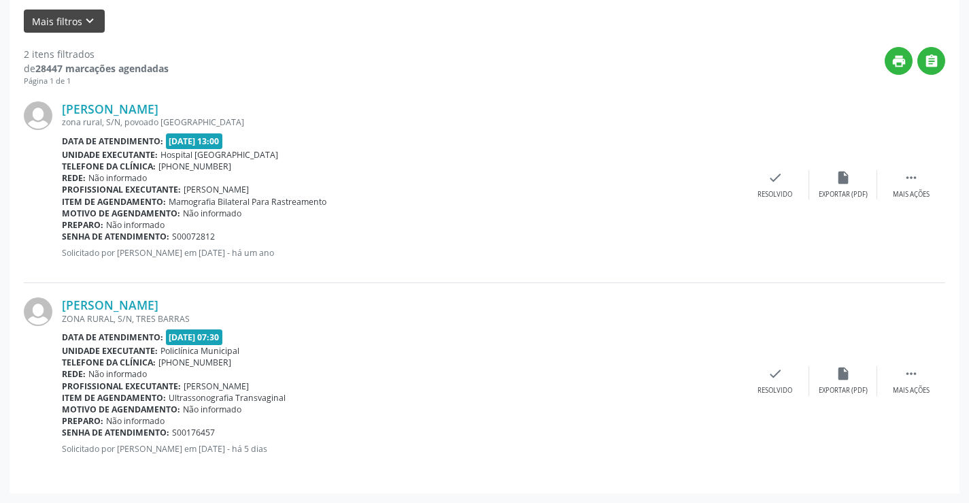
scroll to position [0, 0]
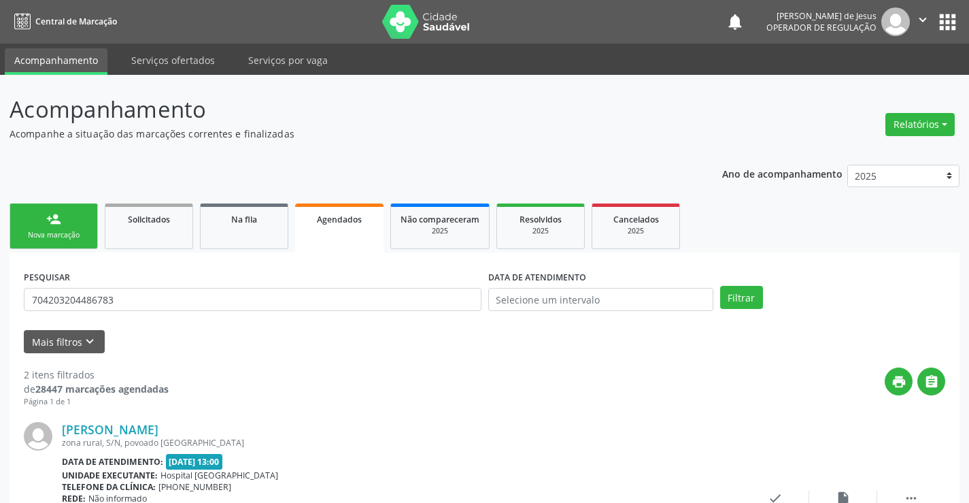
click at [350, 228] on link "Agendados" at bounding box center [339, 227] width 88 height 49
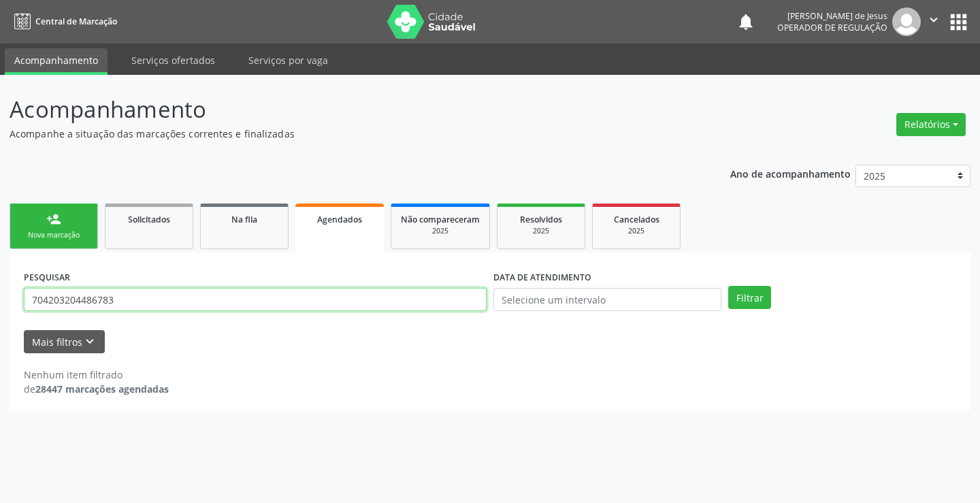
click at [218, 304] on input "704203204486783" at bounding box center [255, 299] width 463 height 23
click at [218, 301] on input "704203204486783" at bounding box center [255, 299] width 463 height 23
type input "706201025535962"
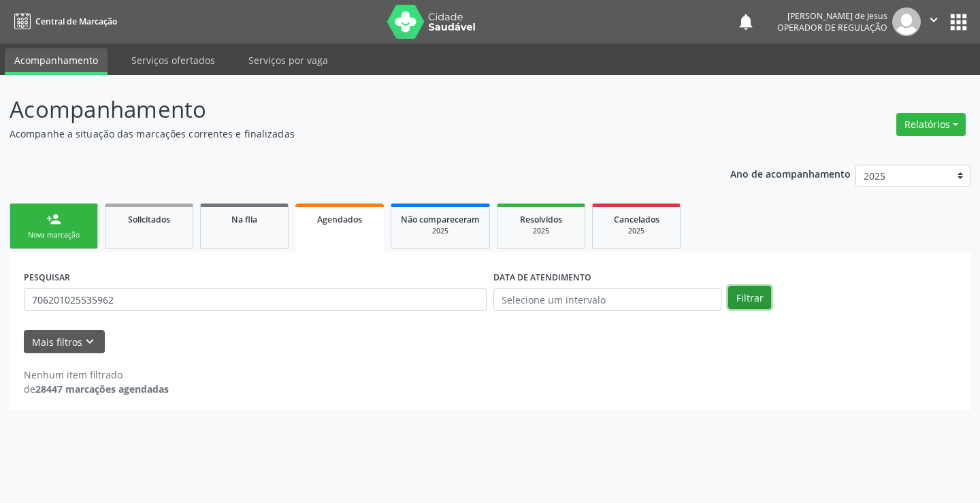
click at [737, 305] on button "Filtrar" at bounding box center [749, 297] width 43 height 23
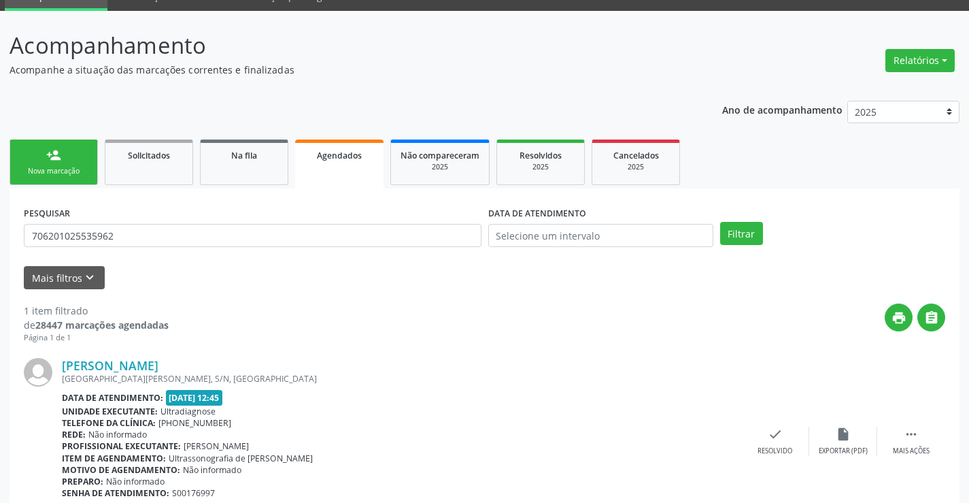
scroll to position [124, 0]
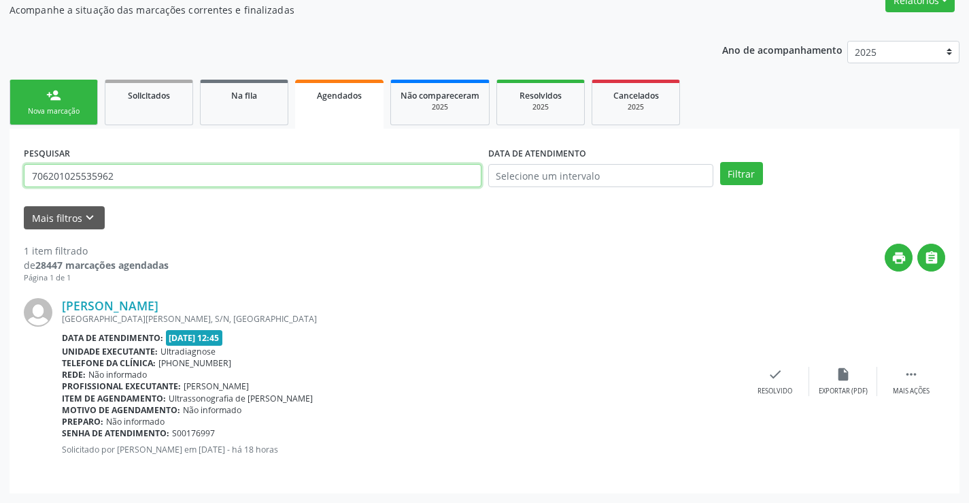
click at [350, 173] on input "706201025535962" at bounding box center [253, 175] width 458 height 23
click at [349, 169] on input "706201025535962" at bounding box center [253, 175] width 458 height 23
type input "703206643299494"
click at [720, 162] on button "Filtrar" at bounding box center [741, 173] width 43 height 23
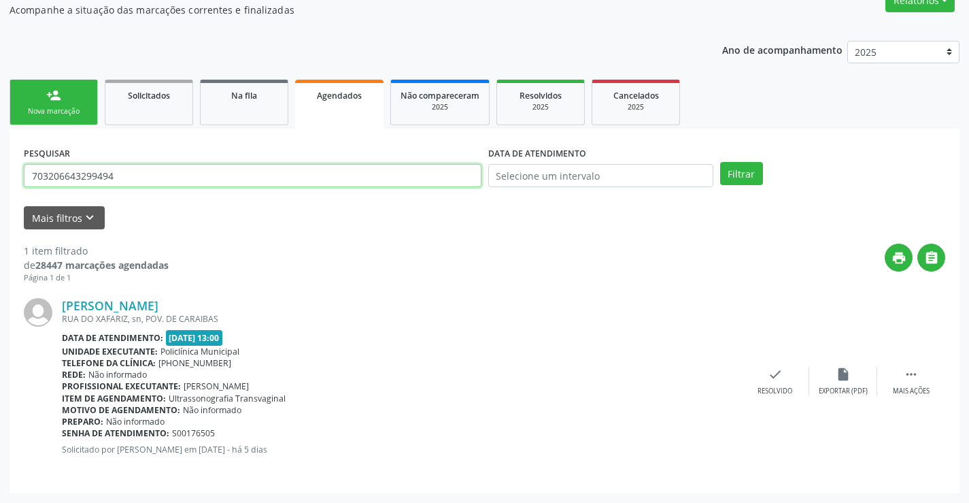
click at [263, 178] on input "703206643299494" at bounding box center [253, 175] width 458 height 23
type input "702006852938582"
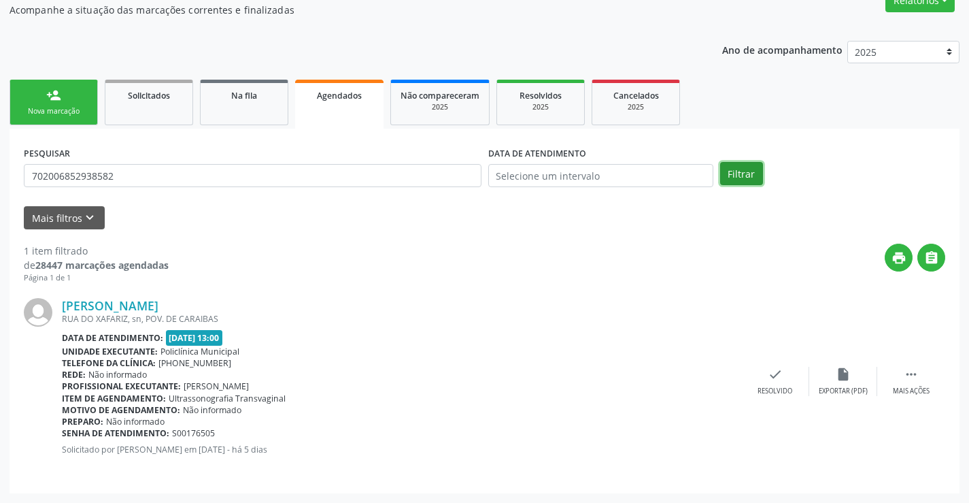
drag, startPoint x: 745, startPoint y: 174, endPoint x: 744, endPoint y: 147, distance: 27.2
click at [744, 151] on div "PESQUISAR 702006852938582 DATA DE ATENDIMENTO Filtrar" at bounding box center [484, 169] width 929 height 53
click at [742, 163] on button "Filtrar" at bounding box center [741, 173] width 43 height 23
click at [740, 171] on button "Filtrar" at bounding box center [741, 173] width 43 height 23
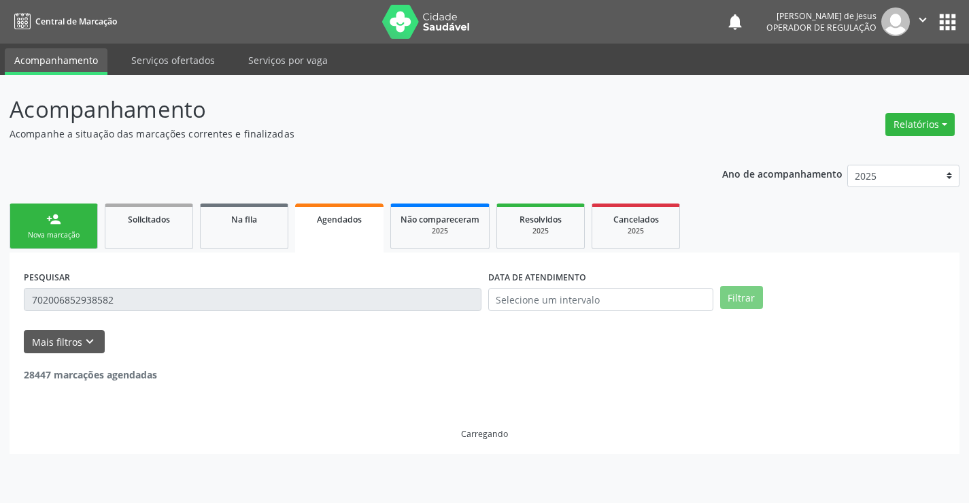
scroll to position [0, 0]
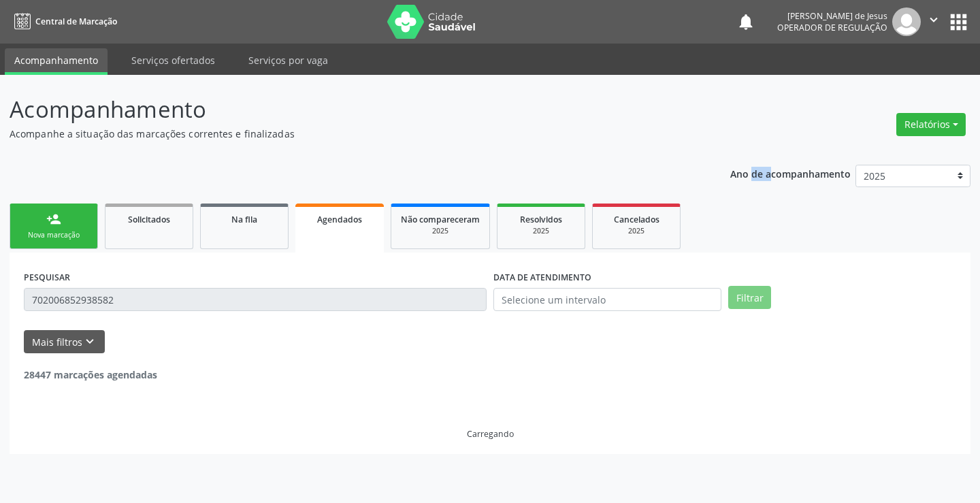
click at [740, 171] on p "Ano de acompanhamento" at bounding box center [790, 173] width 120 height 17
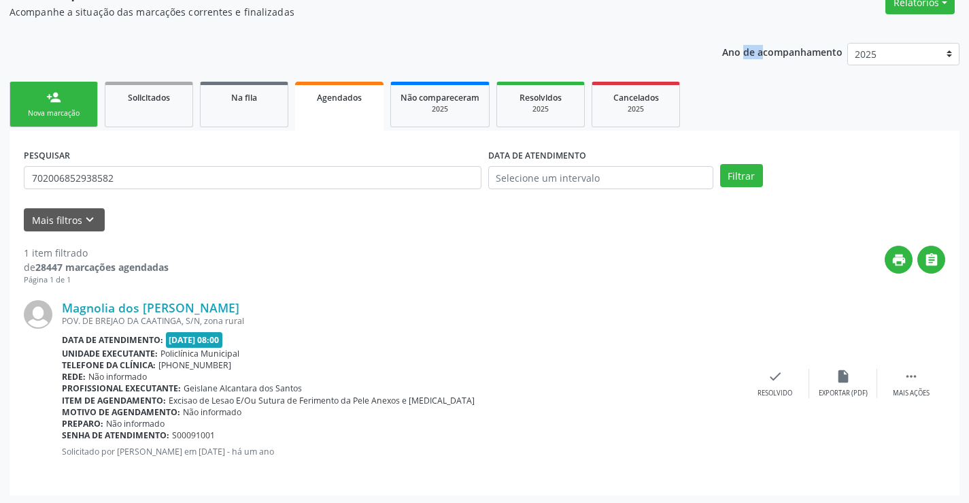
scroll to position [124, 0]
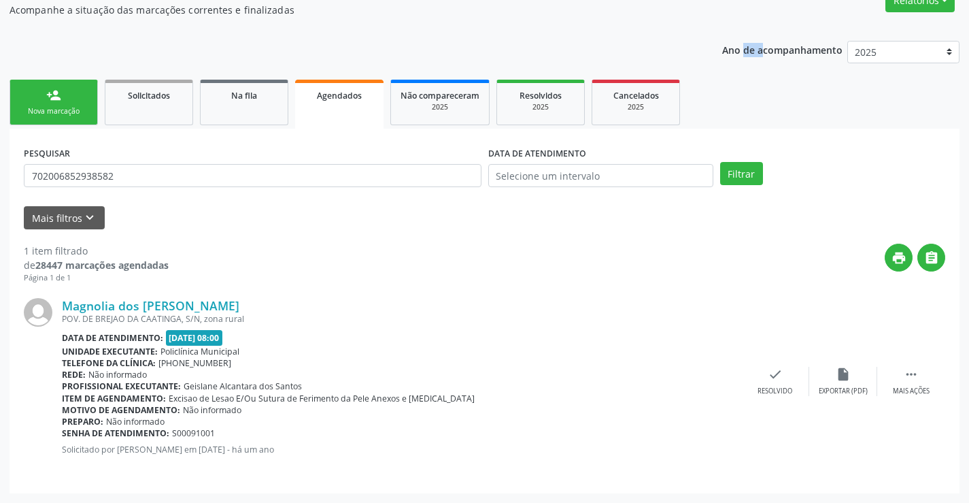
click at [329, 86] on link "Agendados" at bounding box center [339, 104] width 88 height 49
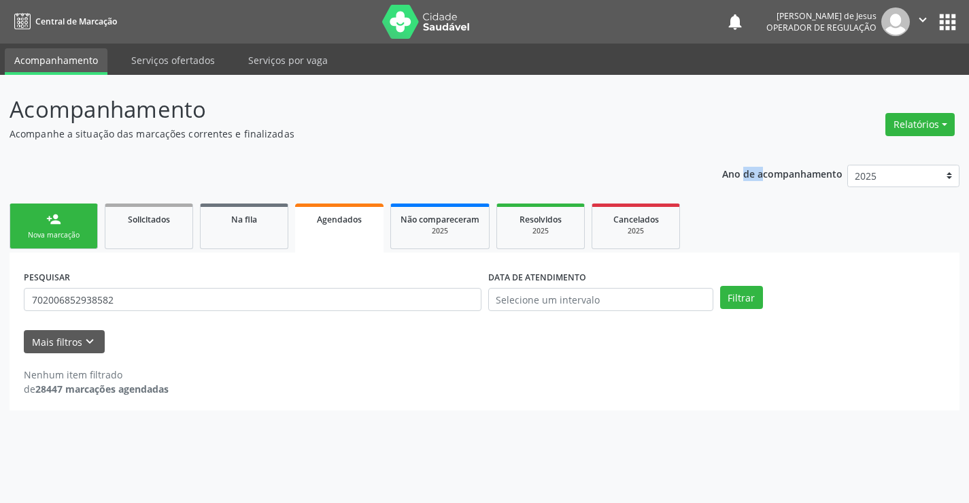
scroll to position [0, 0]
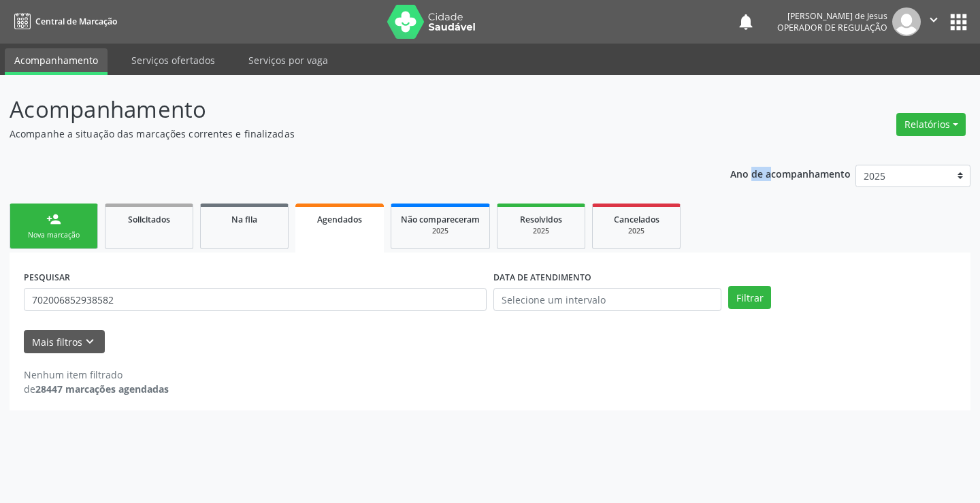
click at [329, 86] on div "Acompanhamento Acompanhe a situação das marcações correntes e finalizadas Relat…" at bounding box center [490, 289] width 980 height 428
click at [333, 223] on span "Agendados" at bounding box center [339, 220] width 45 height 12
click at [234, 297] on input "702006852938582" at bounding box center [255, 299] width 463 height 23
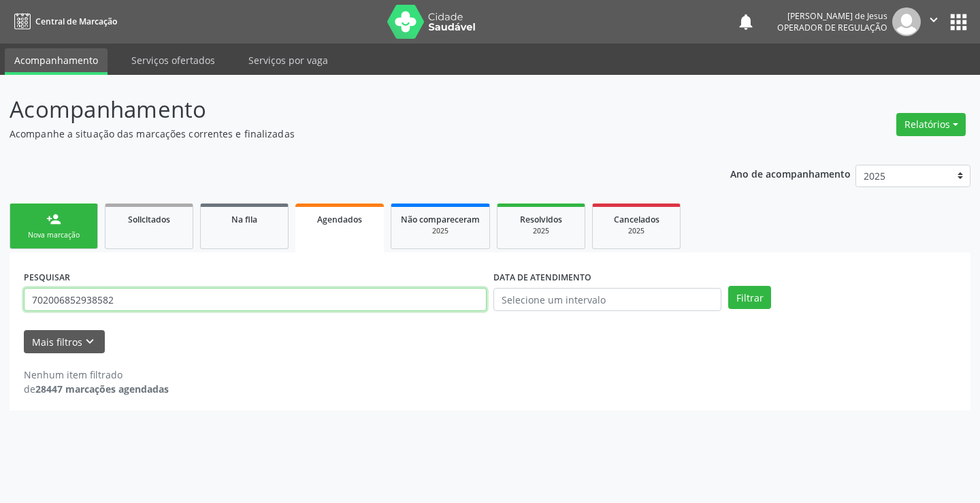
click at [234, 297] on input "702006852938582" at bounding box center [255, 299] width 463 height 23
click at [442, 288] on input "text" at bounding box center [255, 299] width 463 height 23
click at [447, 298] on input "text" at bounding box center [255, 299] width 463 height 23
click at [371, 298] on input "text" at bounding box center [255, 299] width 463 height 23
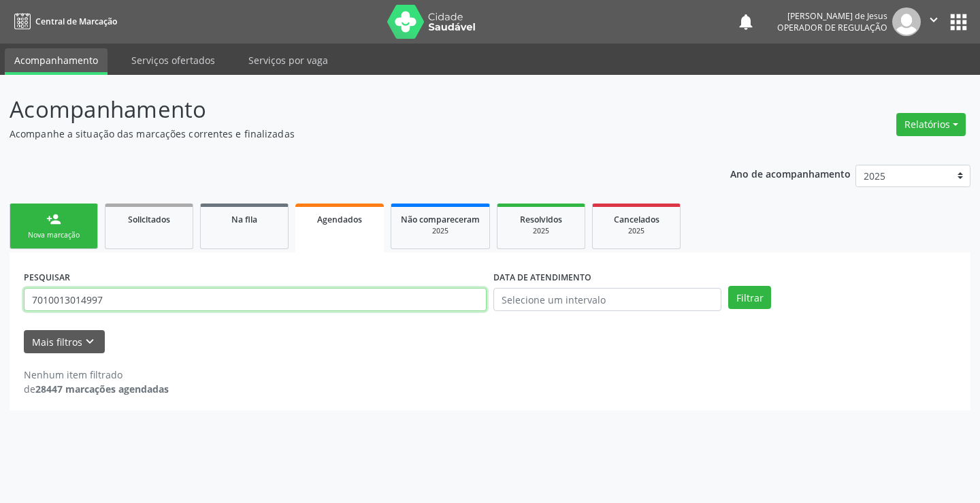
type input "7010013014997"
click at [728, 286] on button "Filtrar" at bounding box center [749, 297] width 43 height 23
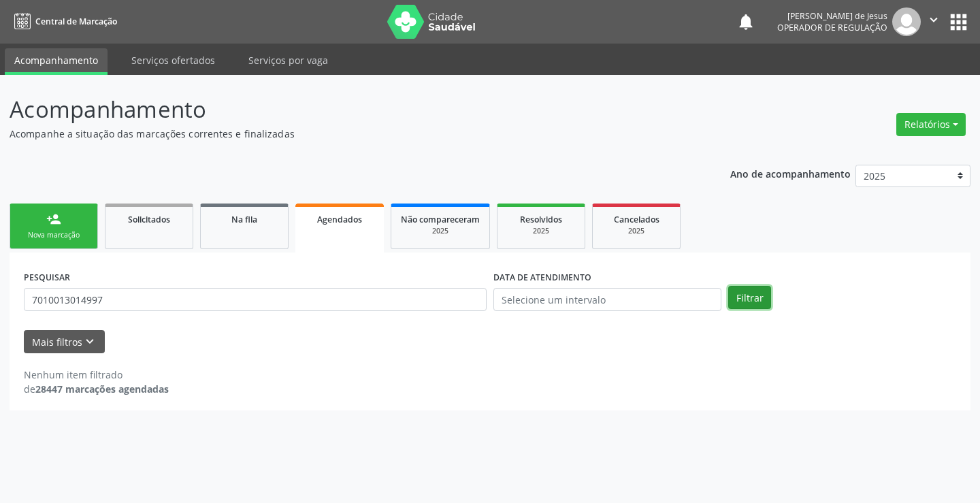
click at [746, 304] on button "Filtrar" at bounding box center [749, 297] width 43 height 23
click at [746, 305] on button "Filtrar" at bounding box center [749, 297] width 43 height 23
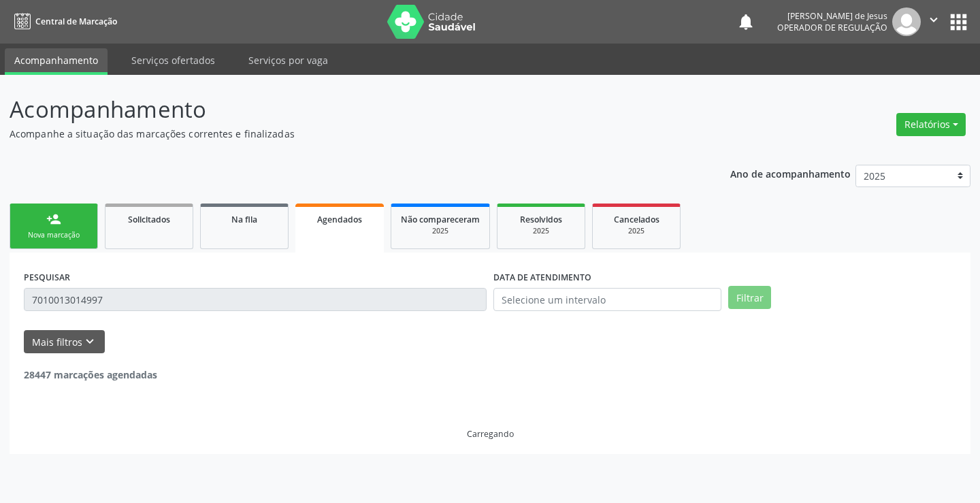
click at [746, 305] on button "Filtrar" at bounding box center [749, 297] width 43 height 23
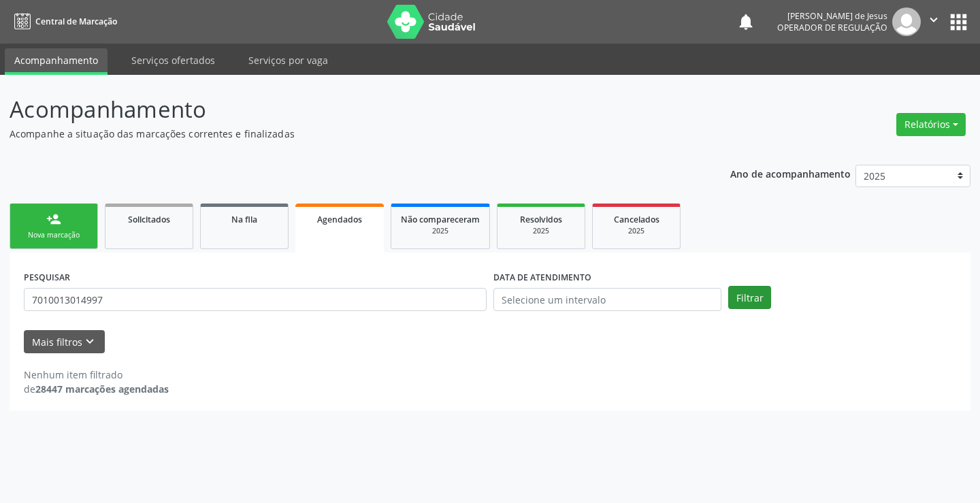
click at [746, 305] on button "Filtrar" at bounding box center [749, 297] width 43 height 23
click at [759, 290] on button "Filtrar" at bounding box center [749, 297] width 43 height 23
drag, startPoint x: 768, startPoint y: 305, endPoint x: 762, endPoint y: 295, distance: 11.9
click at [765, 299] on button "Filtrar" at bounding box center [749, 297] width 43 height 23
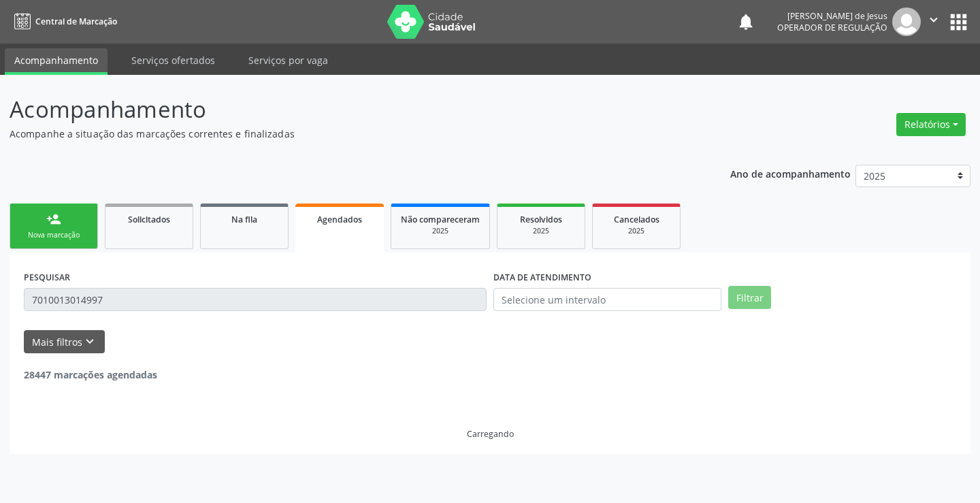
click at [762, 295] on button "Filtrar" at bounding box center [749, 297] width 43 height 23
click at [765, 298] on button "Filtrar" at bounding box center [749, 297] width 43 height 23
click at [761, 293] on button "Filtrar" at bounding box center [749, 297] width 43 height 23
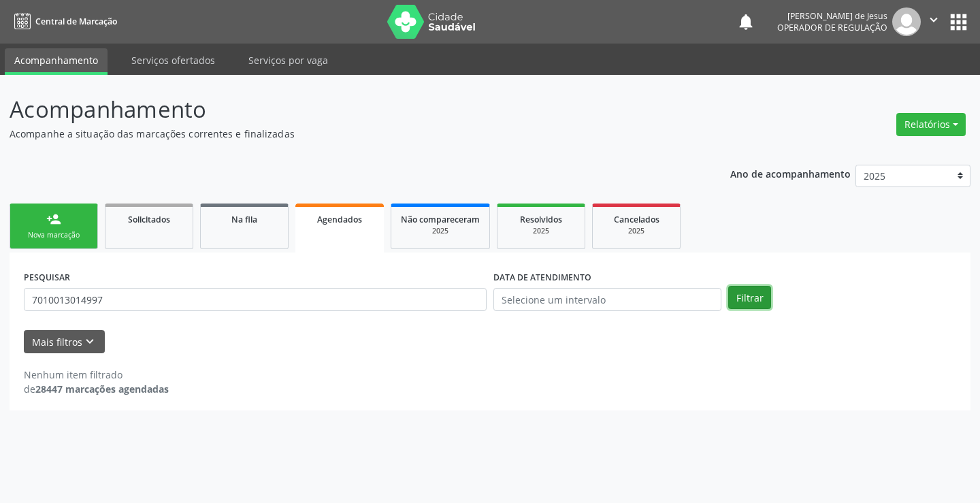
click at [761, 293] on button "Filtrar" at bounding box center [749, 297] width 43 height 23
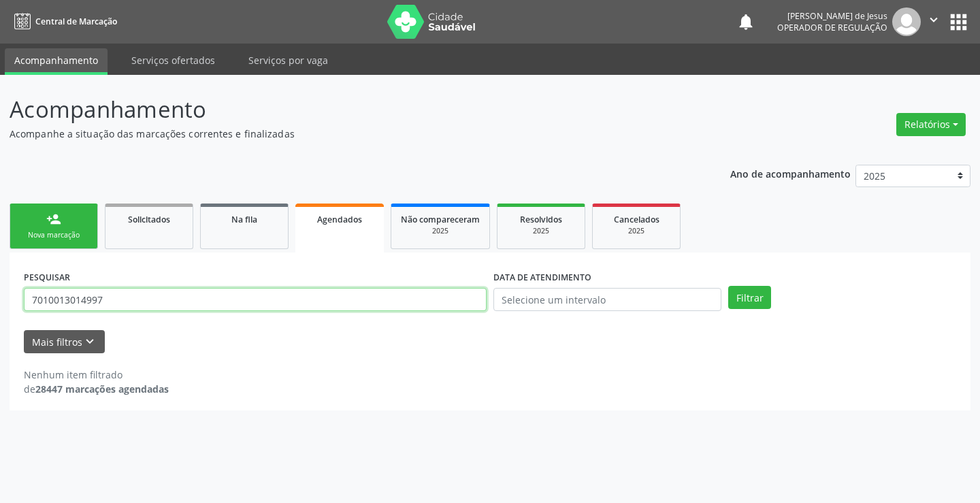
click at [314, 288] on input "7010013014997" at bounding box center [255, 299] width 463 height 23
type input "700703433595680"
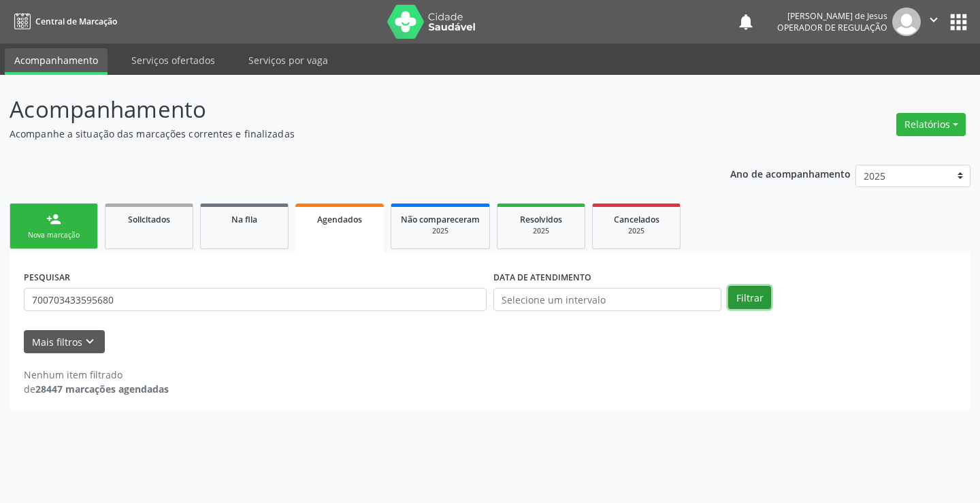
click at [729, 295] on button "Filtrar" at bounding box center [749, 297] width 43 height 23
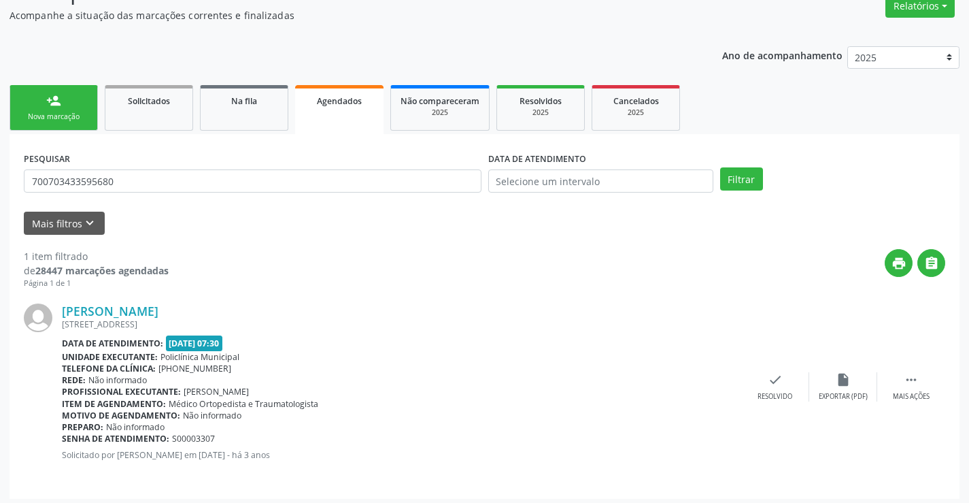
scroll to position [124, 0]
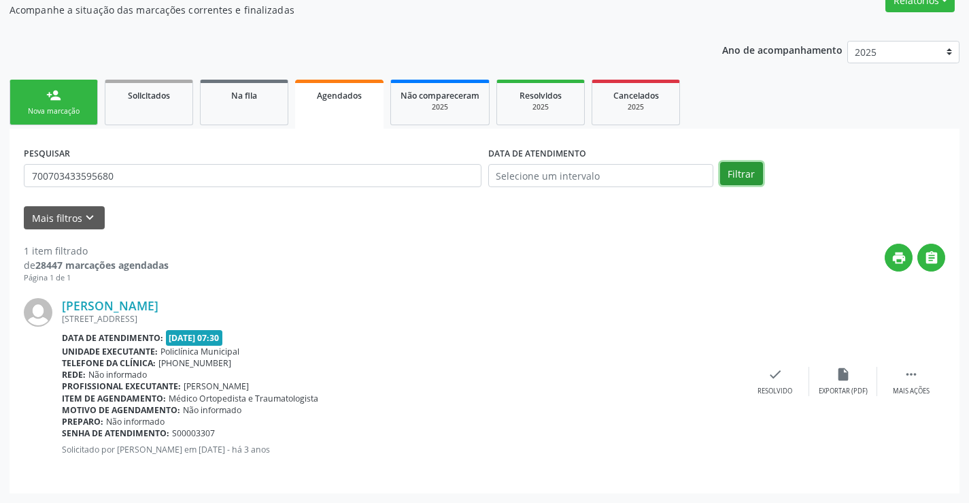
click at [736, 168] on button "Filtrar" at bounding box center [741, 173] width 43 height 23
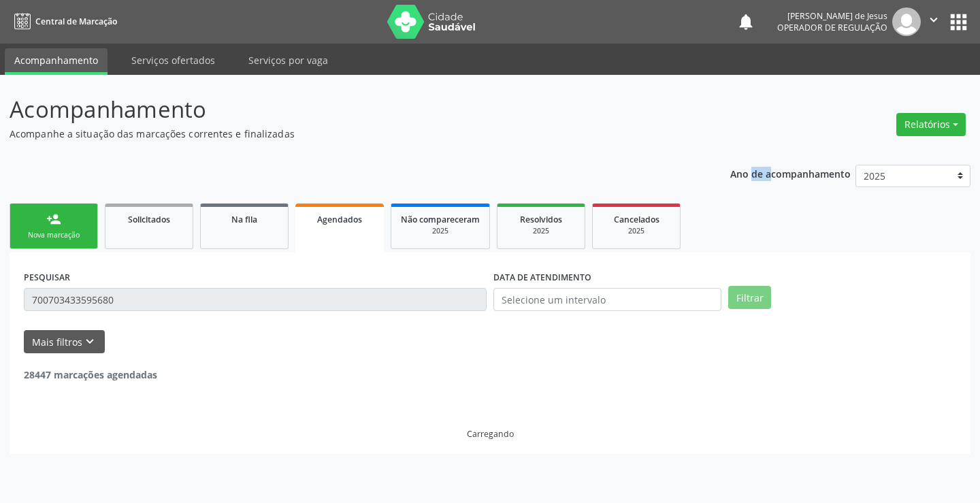
click at [736, 168] on p "Ano de acompanhamento" at bounding box center [790, 173] width 120 height 17
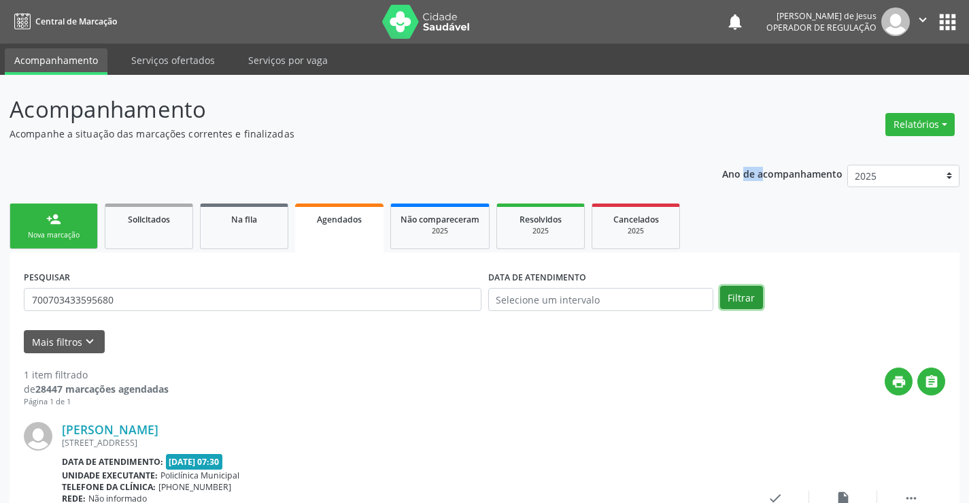
click at [751, 288] on button "Filtrar" at bounding box center [741, 297] width 43 height 23
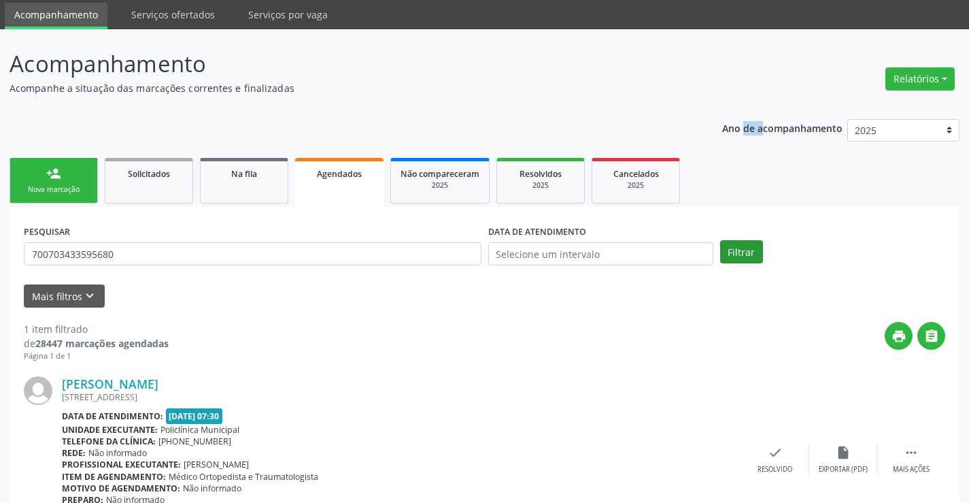
scroll to position [124, 0]
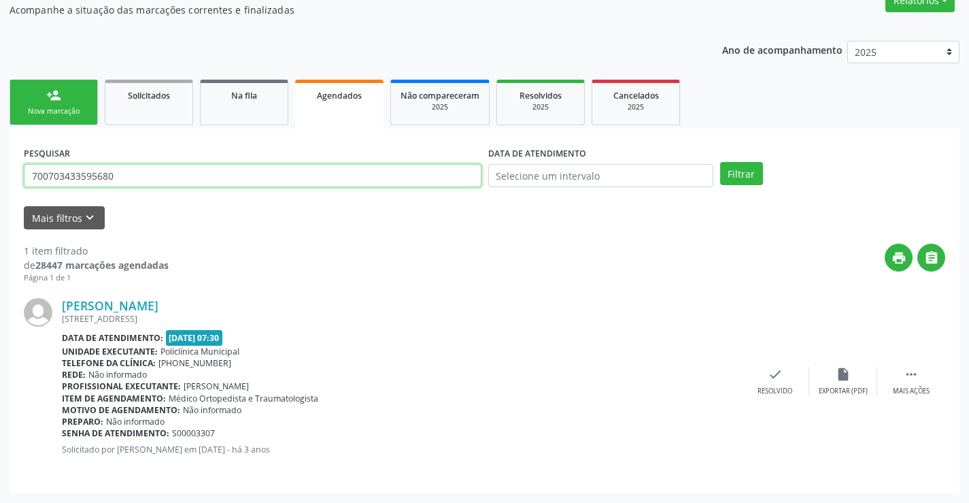
click at [455, 169] on input "700703433595680" at bounding box center [253, 175] width 458 height 23
type input "700201484462923"
click at [720, 162] on button "Filtrar" at bounding box center [741, 173] width 43 height 23
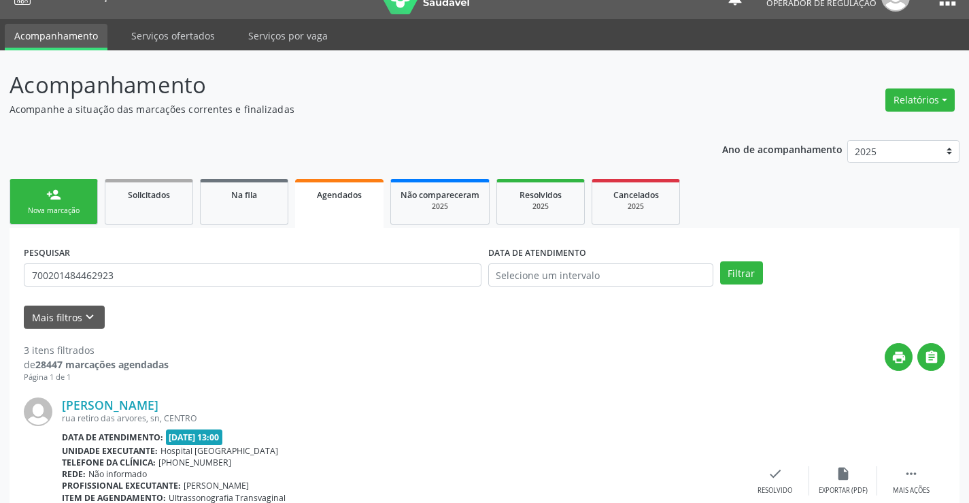
scroll to position [0, 0]
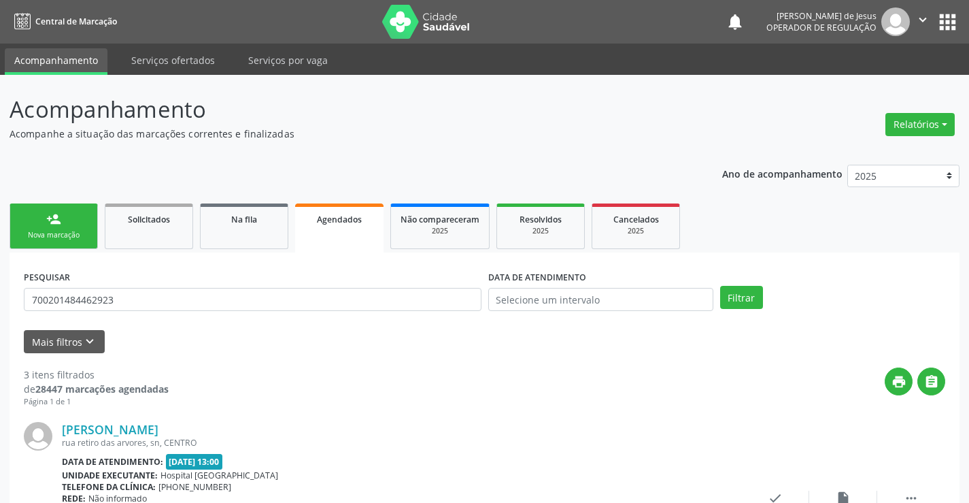
click at [925, 18] on icon "" at bounding box center [923, 19] width 15 height 15
click at [894, 95] on ul "Configurações Sair" at bounding box center [888, 68] width 95 height 59
click at [890, 81] on link "Sair" at bounding box center [889, 82] width 94 height 19
